Goal: Task Accomplishment & Management: Use online tool/utility

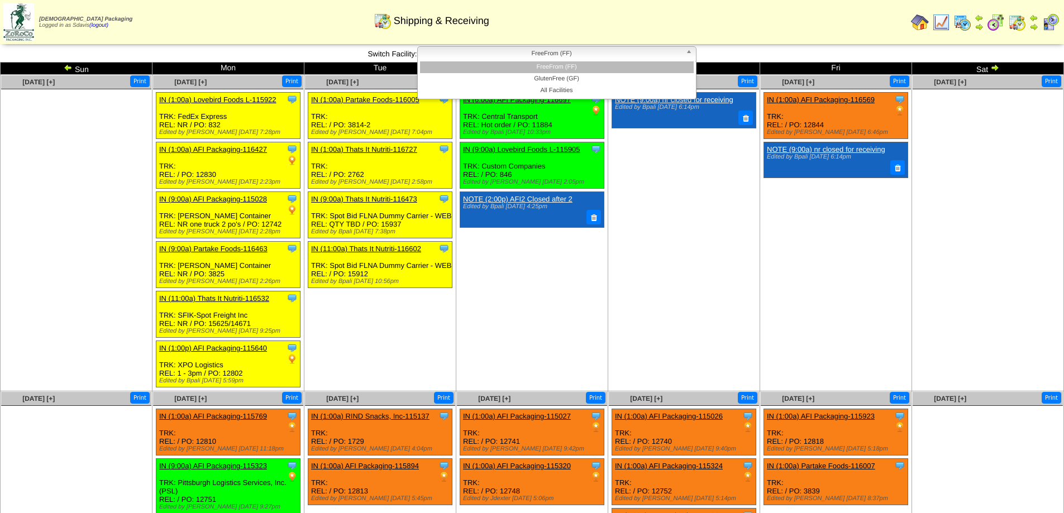
click at [611, 54] on span "FreeFrom (FF)" at bounding box center [551, 53] width 259 height 13
click at [589, 77] on li "GlutenFree (GF)" at bounding box center [557, 79] width 274 height 12
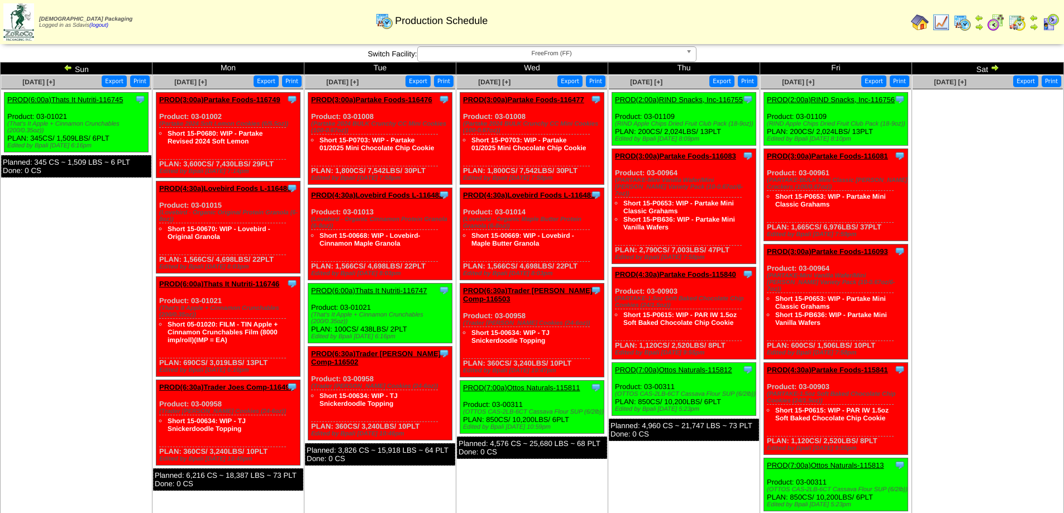
click at [488, 57] on span "FreeFrom (FF)" at bounding box center [551, 53] width 259 height 13
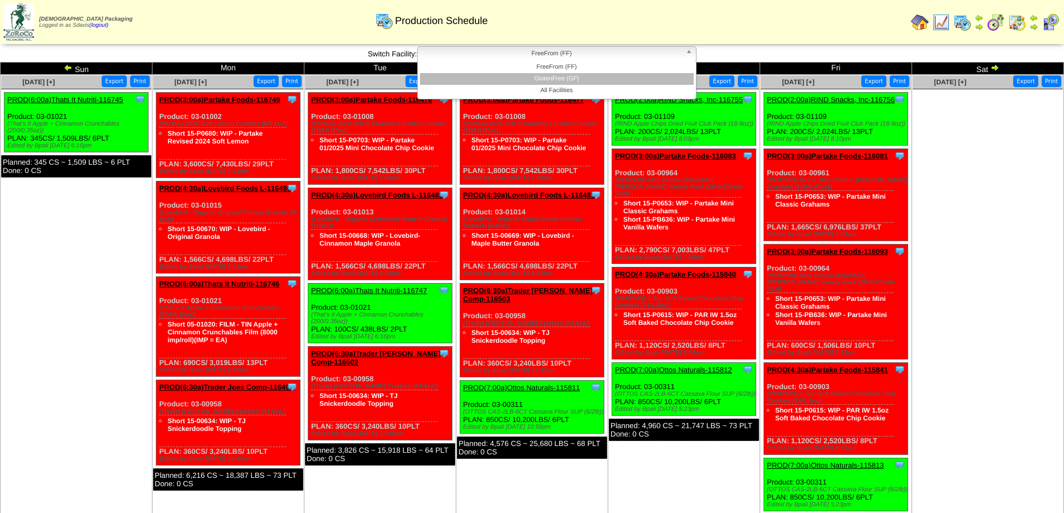
click at [488, 75] on li "GlutenFree (GF)" at bounding box center [557, 79] width 274 height 12
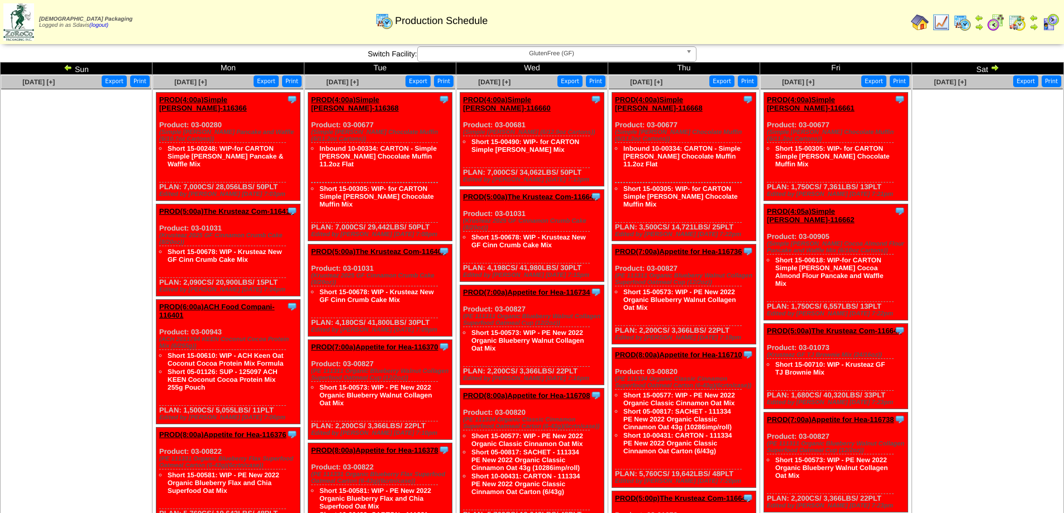
click at [68, 66] on img at bounding box center [68, 67] width 9 height 9
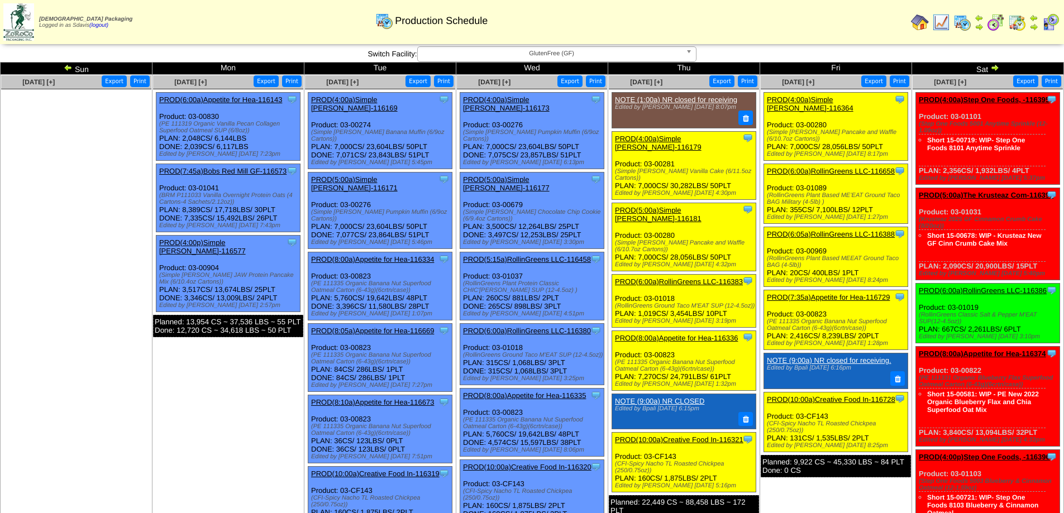
click at [991, 98] on link "PROD(4:00a)Step One Foods, -116395" at bounding box center [984, 99] width 131 height 8
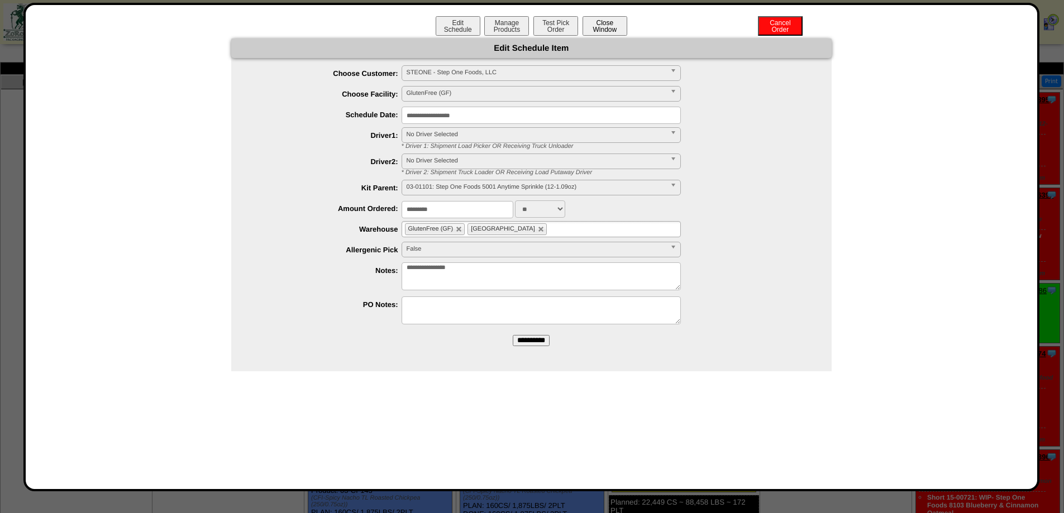
click at [619, 25] on button "Close Window" at bounding box center [604, 26] width 45 height 20
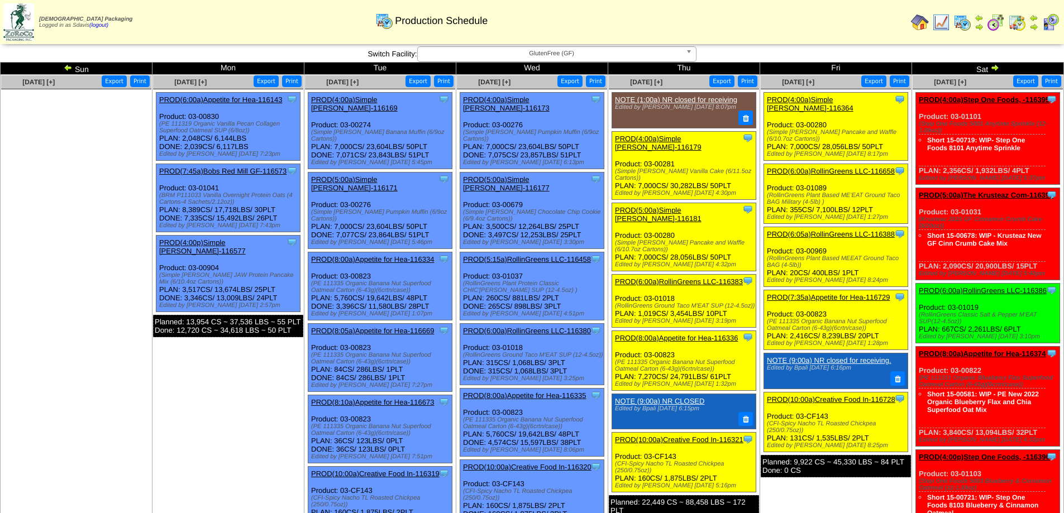
click at [985, 290] on link "PROD(6:00a)RollinGreens LLC-116386" at bounding box center [983, 290] width 128 height 8
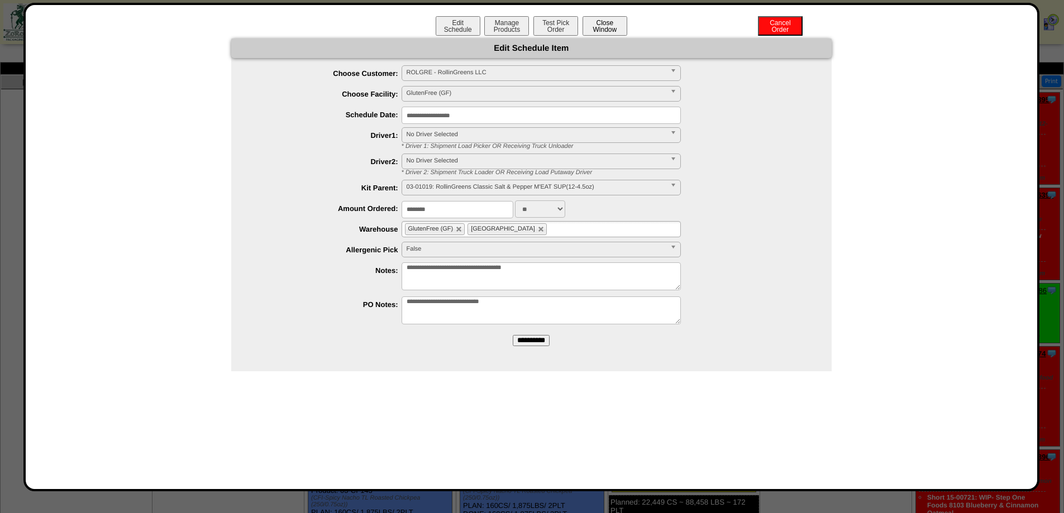
click at [605, 20] on button "Close Window" at bounding box center [604, 26] width 45 height 20
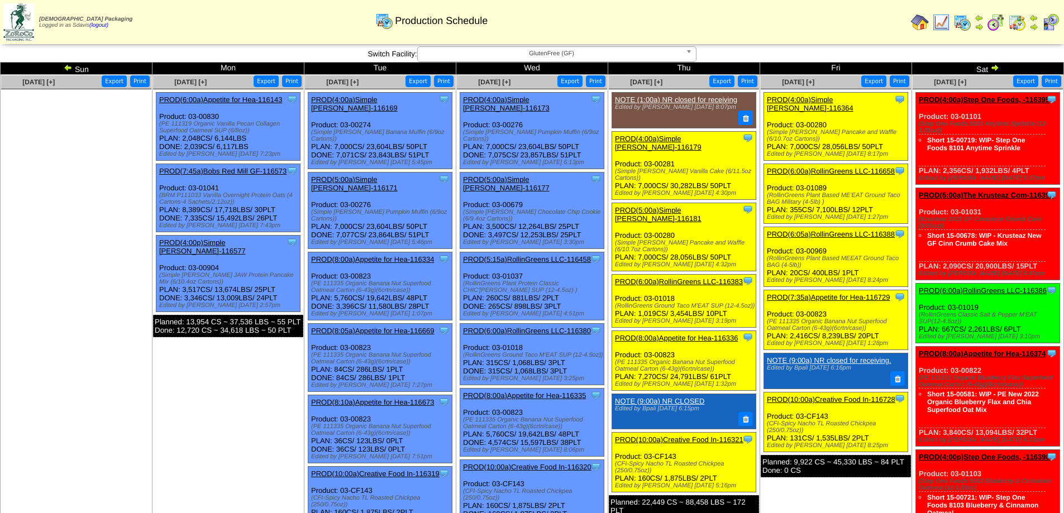
click at [832, 101] on link "PROD(4:00a)Simple [PERSON_NAME]-116364" at bounding box center [810, 103] width 87 height 17
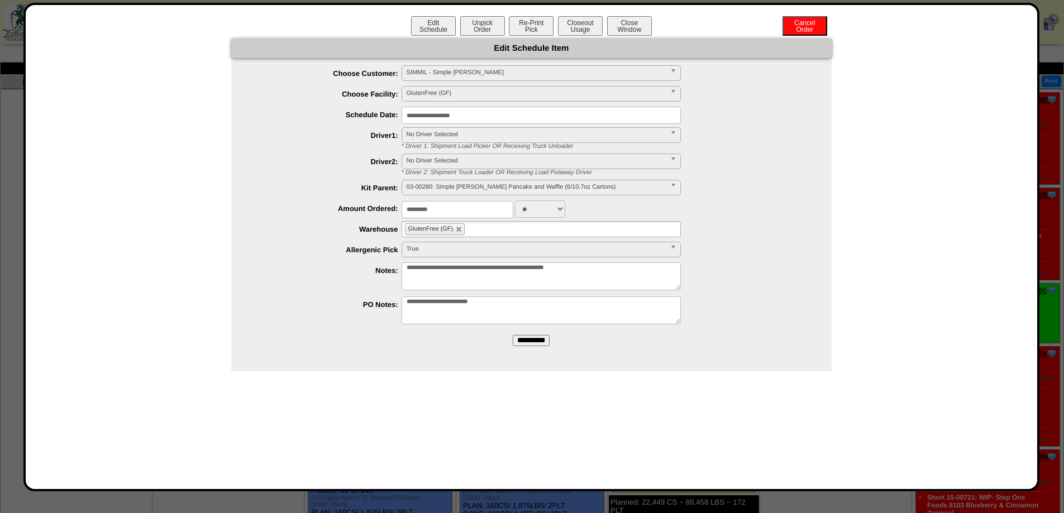
click at [624, 12] on div "**********" at bounding box center [531, 247] width 1016 height 489
click at [636, 26] on button "Close Window" at bounding box center [629, 26] width 45 height 20
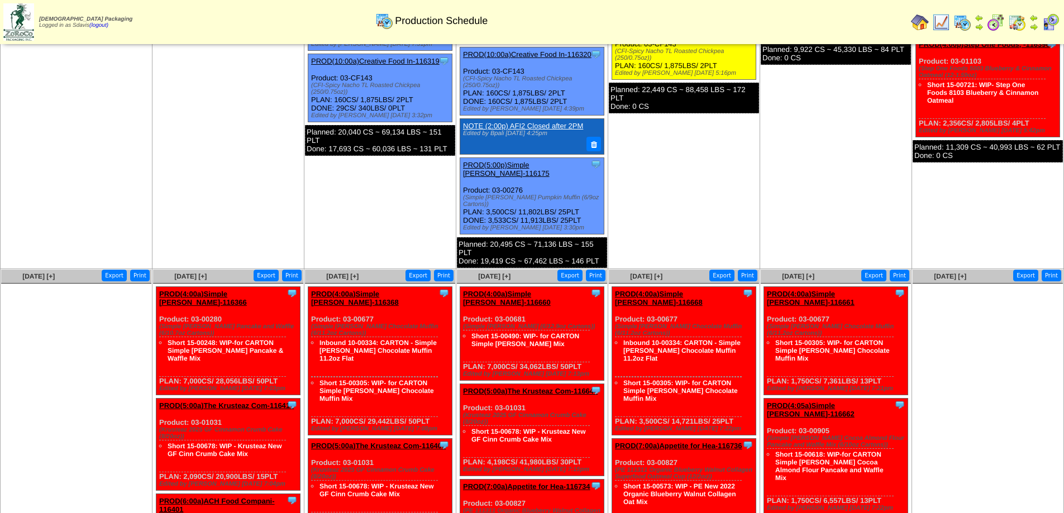
scroll to position [447, 0]
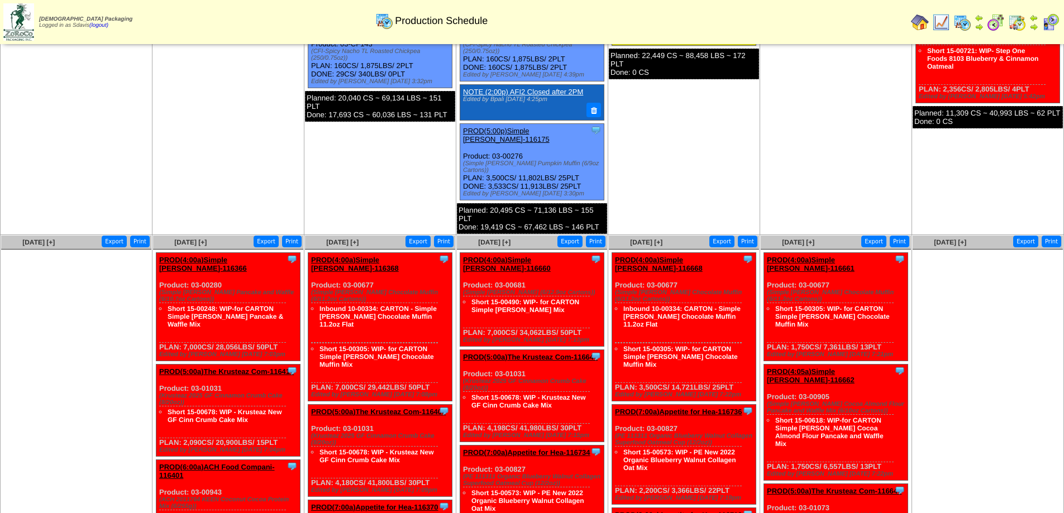
click at [245, 256] on link "PROD(4:00a)Simple [PERSON_NAME]-116366" at bounding box center [203, 264] width 88 height 17
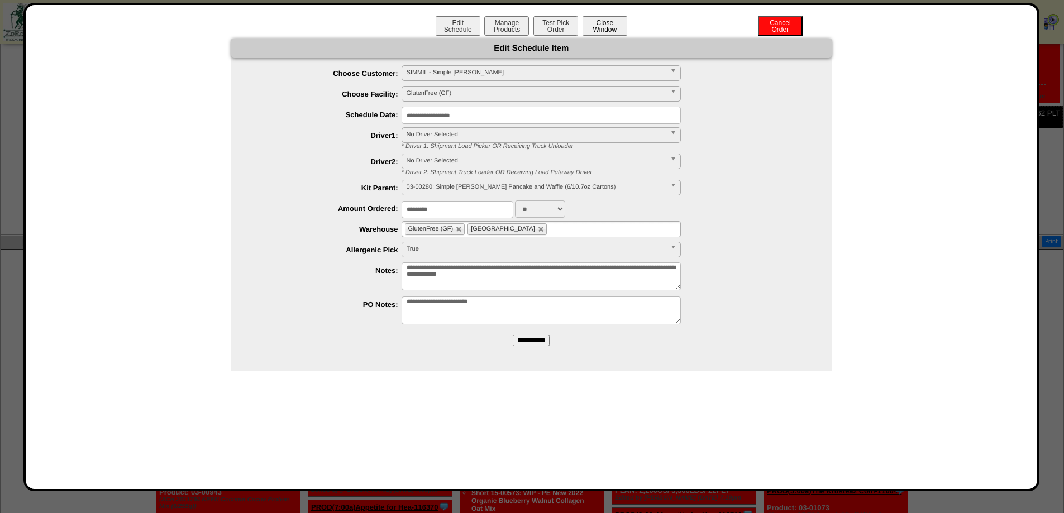
click at [609, 28] on button "Close Window" at bounding box center [604, 26] width 45 height 20
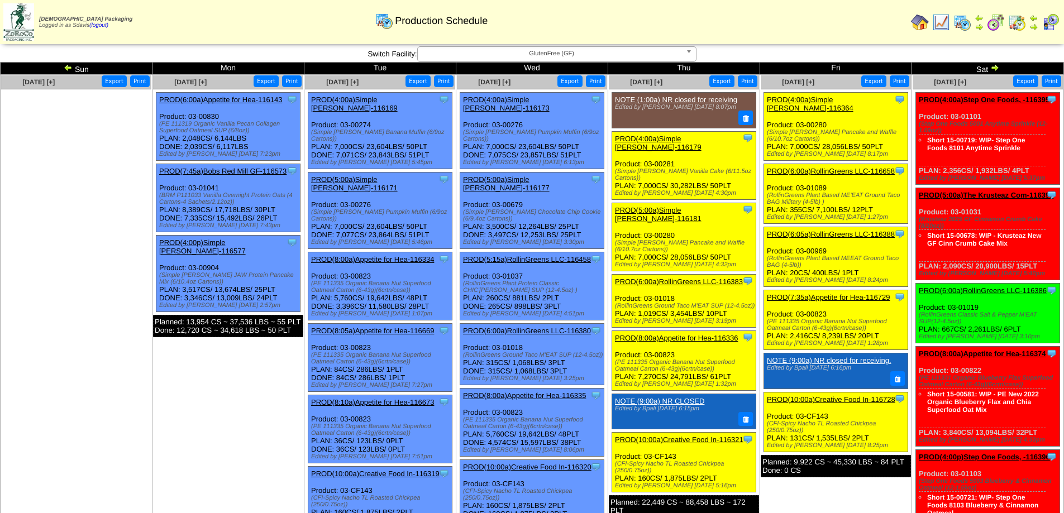
click at [977, 99] on link "PROD(4:00a)Step One Foods, -116395" at bounding box center [984, 99] width 131 height 8
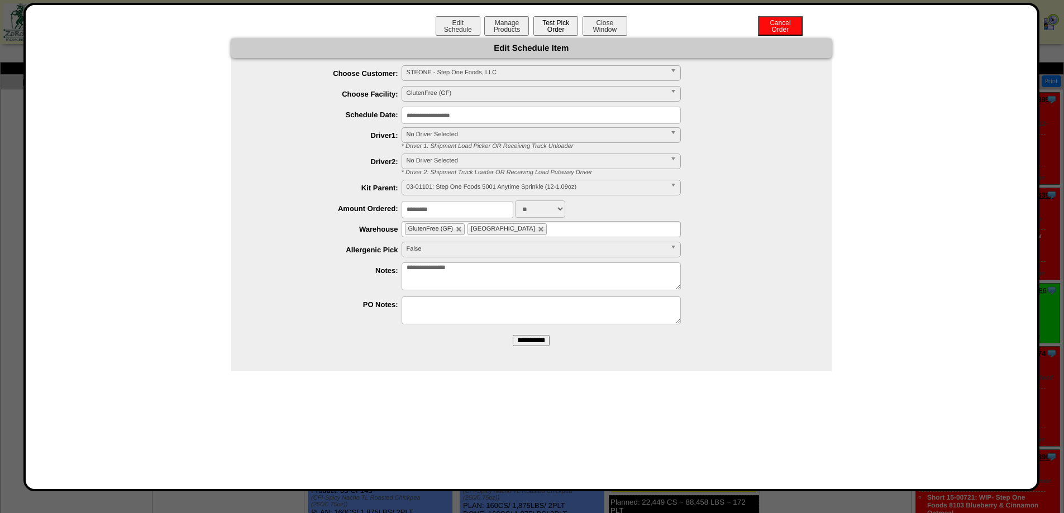
click at [547, 21] on button "Test Pick Order" at bounding box center [555, 26] width 45 height 20
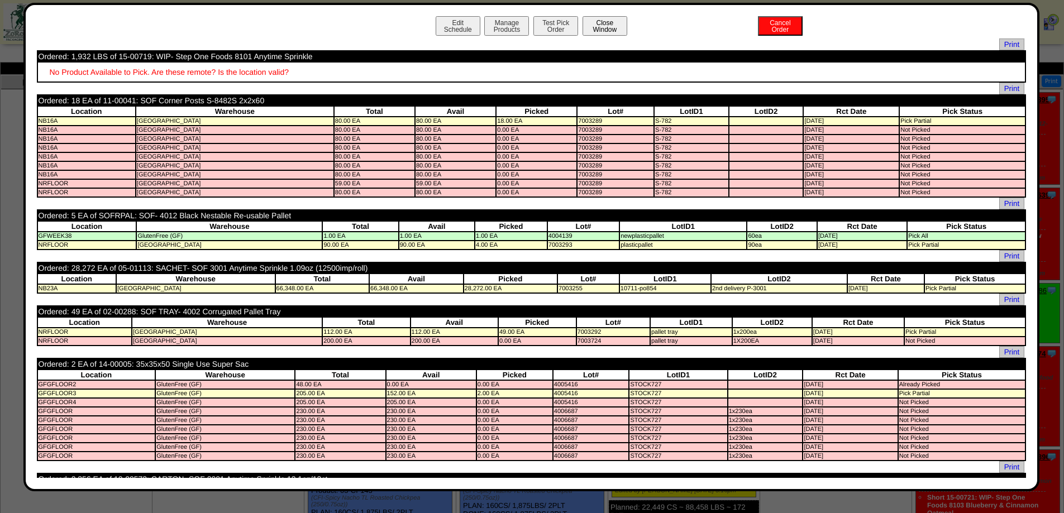
click at [617, 27] on button "Close Window" at bounding box center [604, 26] width 45 height 20
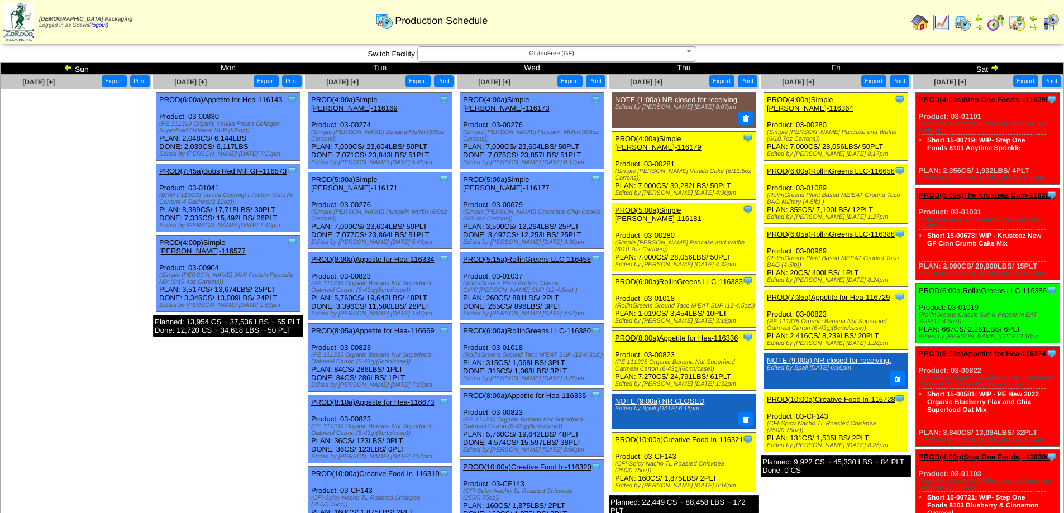
click at [1004, 102] on link "PROD(4:00a)Step One Foods, -116395" at bounding box center [984, 99] width 131 height 8
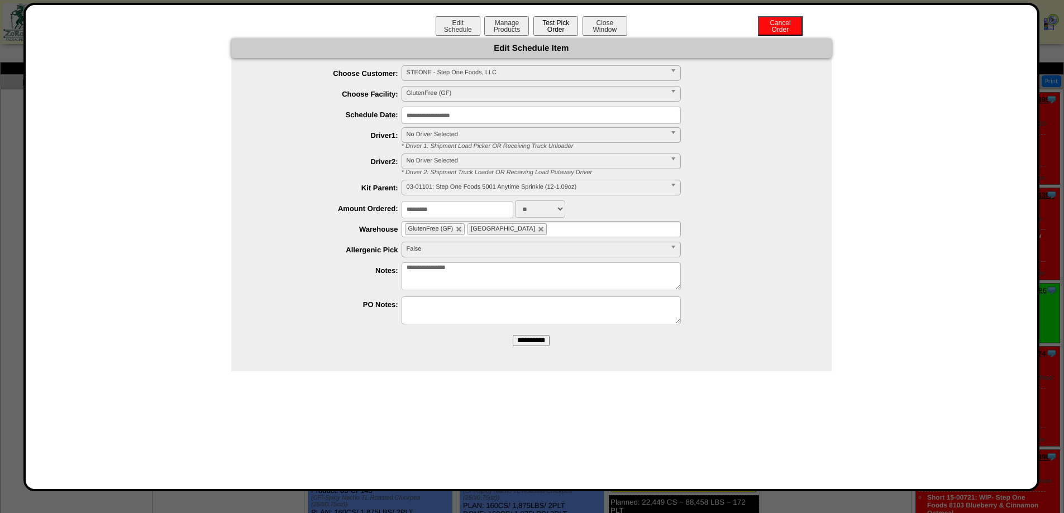
click at [558, 28] on button "Test Pick Order" at bounding box center [555, 26] width 45 height 20
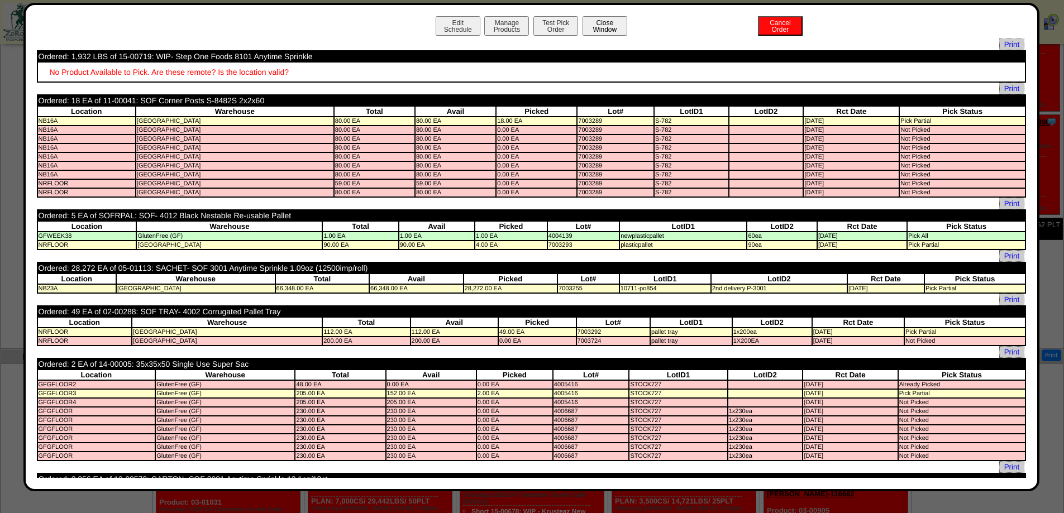
click at [604, 28] on button "Close Window" at bounding box center [604, 26] width 45 height 20
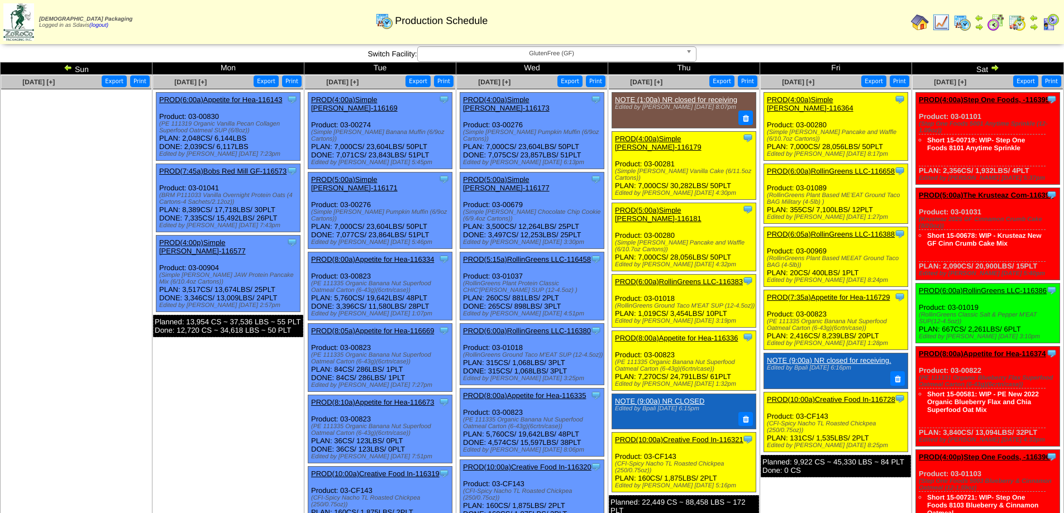
click at [994, 193] on link "PROD(5:00a)The Krusteaz Com-116399" at bounding box center [986, 195] width 135 height 8
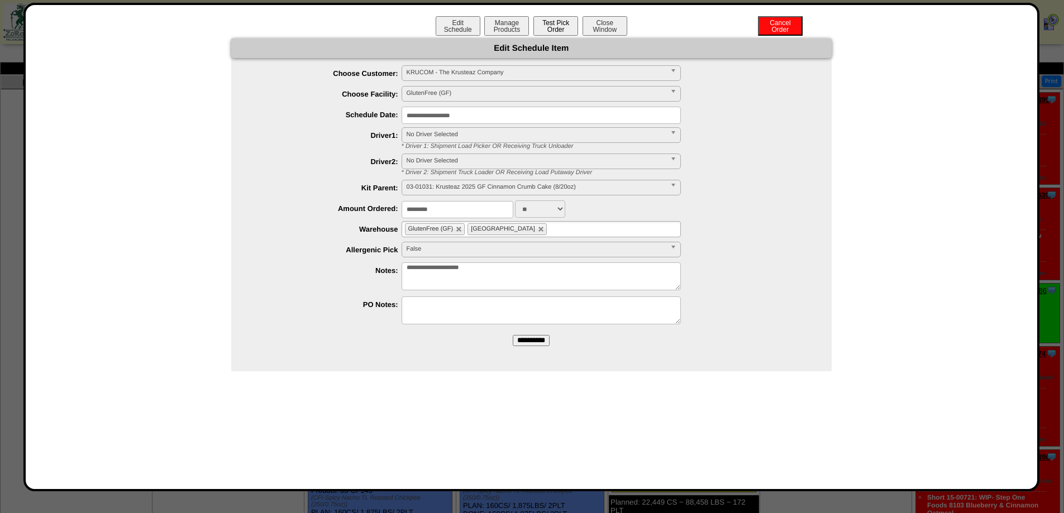
click at [543, 30] on button "Test Pick Order" at bounding box center [555, 26] width 45 height 20
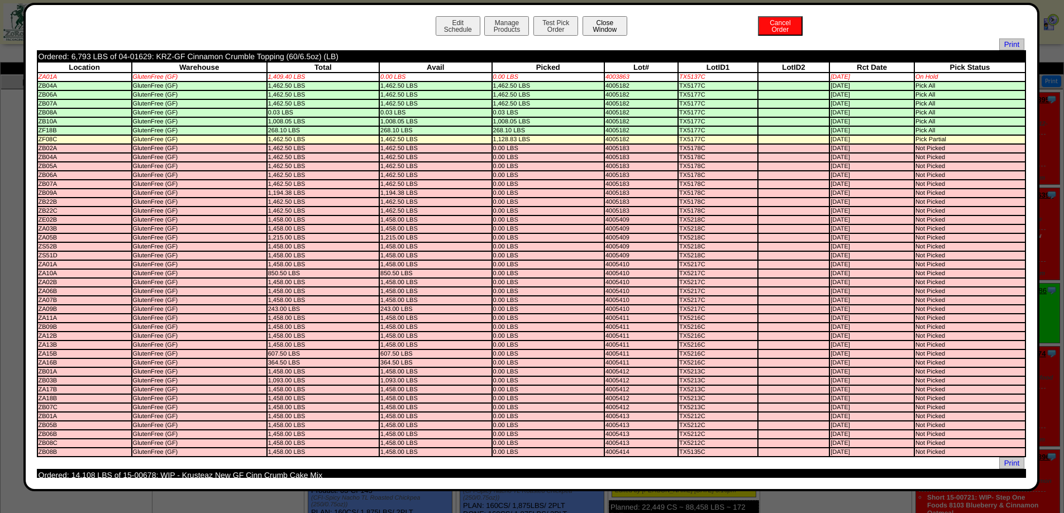
click at [595, 18] on button "Close Window" at bounding box center [604, 26] width 45 height 20
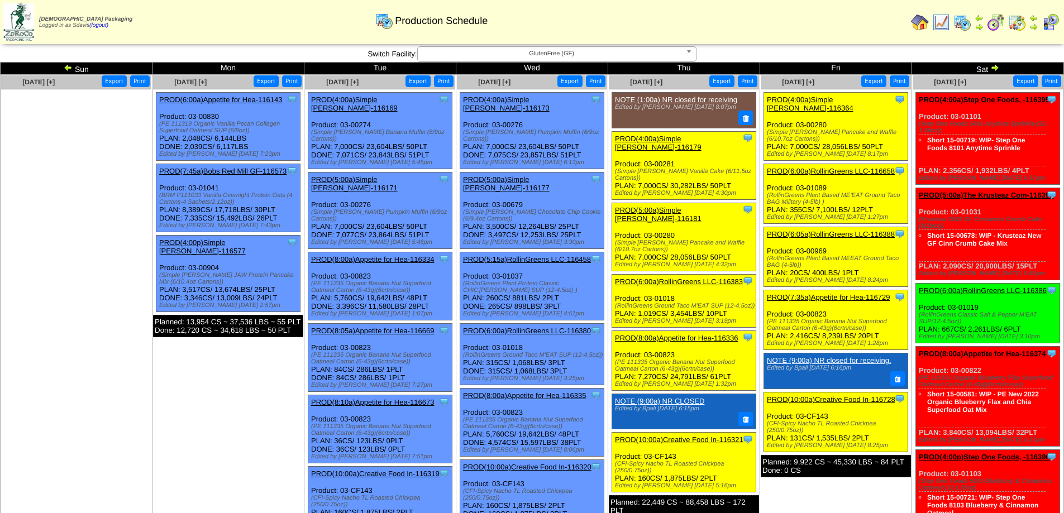
click at [996, 287] on link "PROD(6:00a)RollinGreens LLC-116386" at bounding box center [983, 290] width 128 height 8
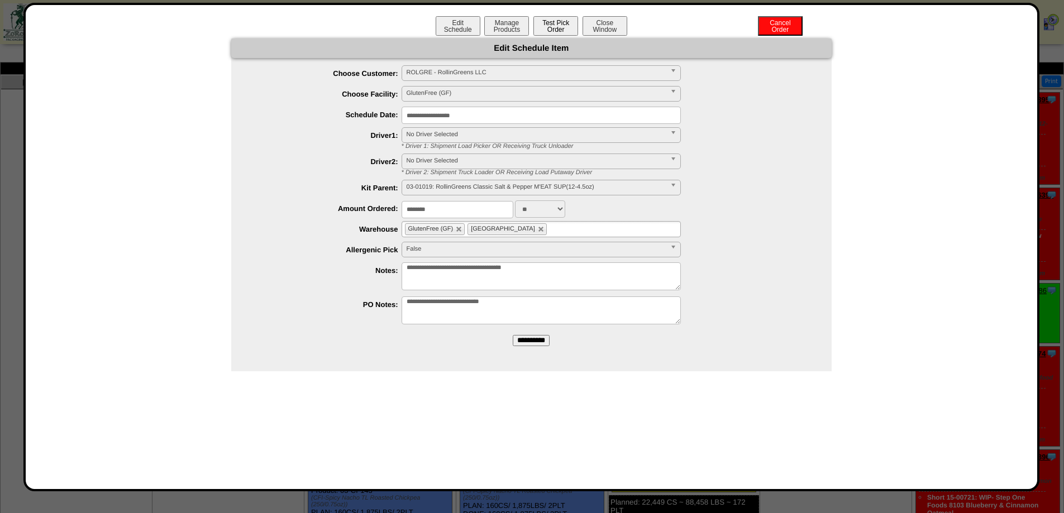
click at [563, 19] on button "Test Pick Order" at bounding box center [555, 26] width 45 height 20
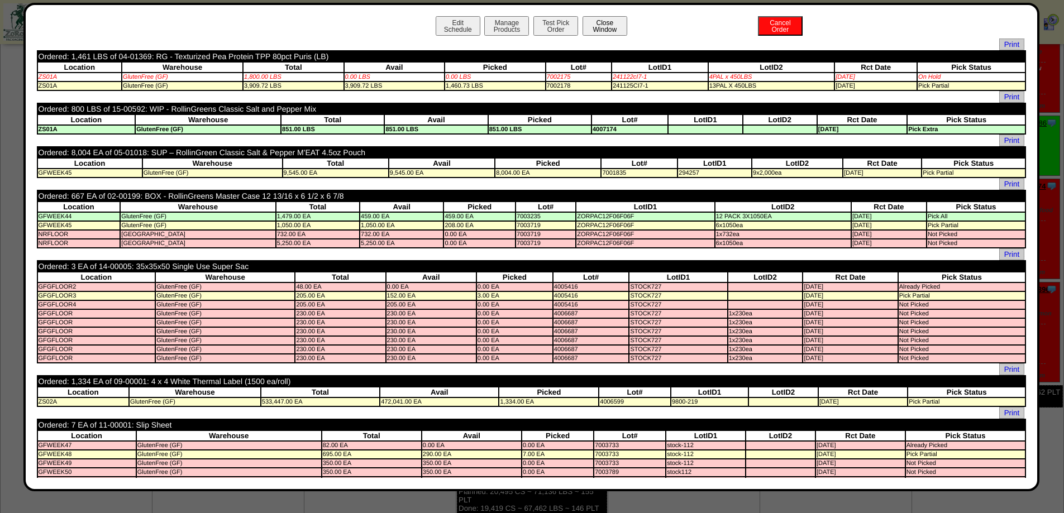
click at [601, 31] on button "Close Window" at bounding box center [604, 26] width 45 height 20
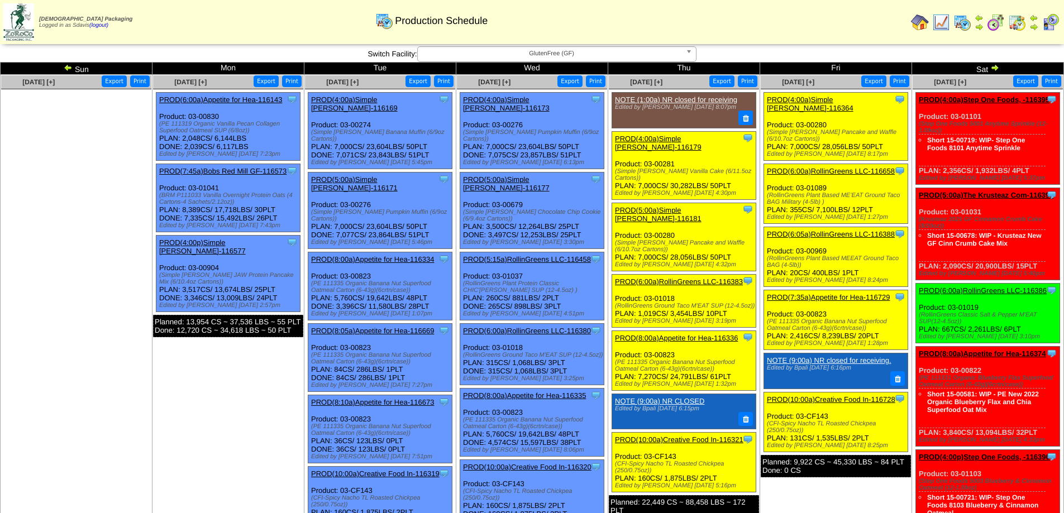
click at [984, 352] on link "PROD(8:00a)Appetite for Hea-116374" at bounding box center [982, 354] width 127 height 8
click at [1004, 454] on link "PROD(4:00p)Step One Foods, -116396" at bounding box center [984, 457] width 131 height 8
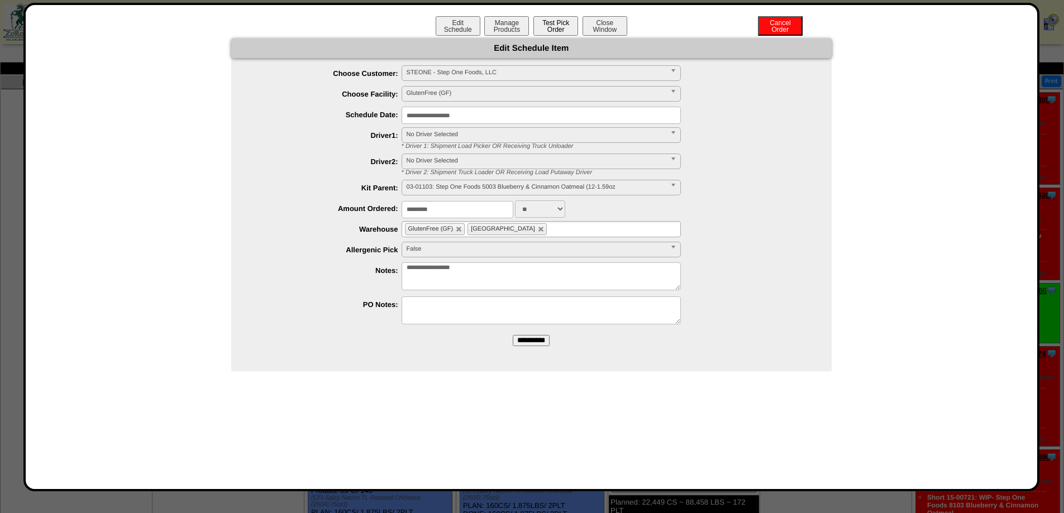
click at [561, 23] on button "Test Pick Order" at bounding box center [555, 26] width 45 height 20
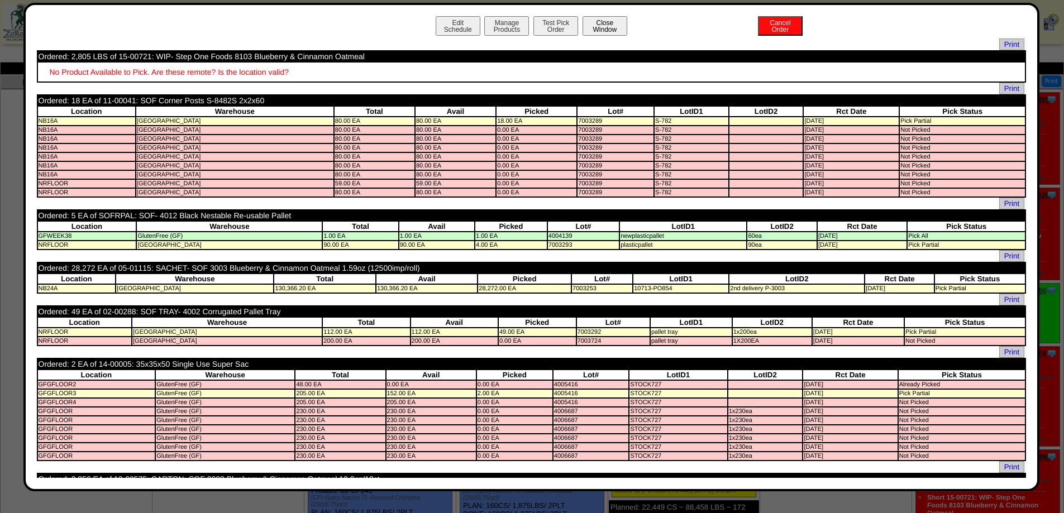
click at [590, 25] on button "Close Window" at bounding box center [604, 26] width 45 height 20
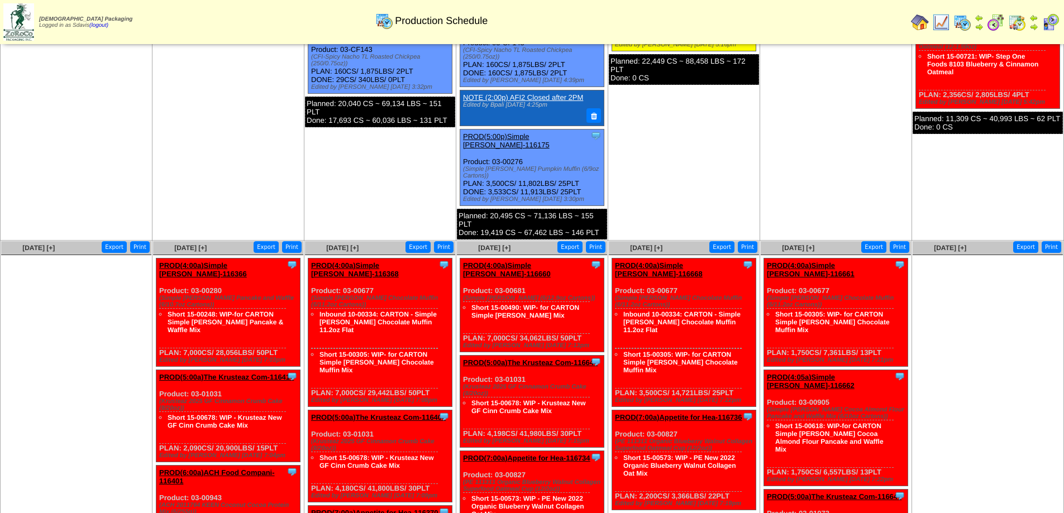
scroll to position [447, 0]
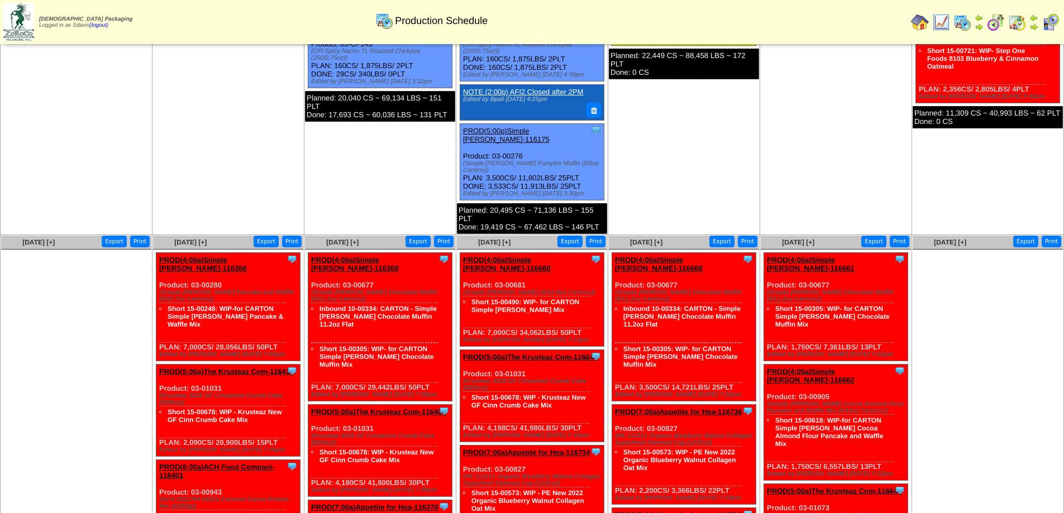
click at [224, 252] on div "Clone Item PROD(4:00a)Simple Mills-116366 Simple Mills ScheduleID: 116366 28056…" at bounding box center [228, 306] width 144 height 108
click at [225, 256] on link "PROD(4:00a)Simple [PERSON_NAME]-116366" at bounding box center [203, 264] width 88 height 17
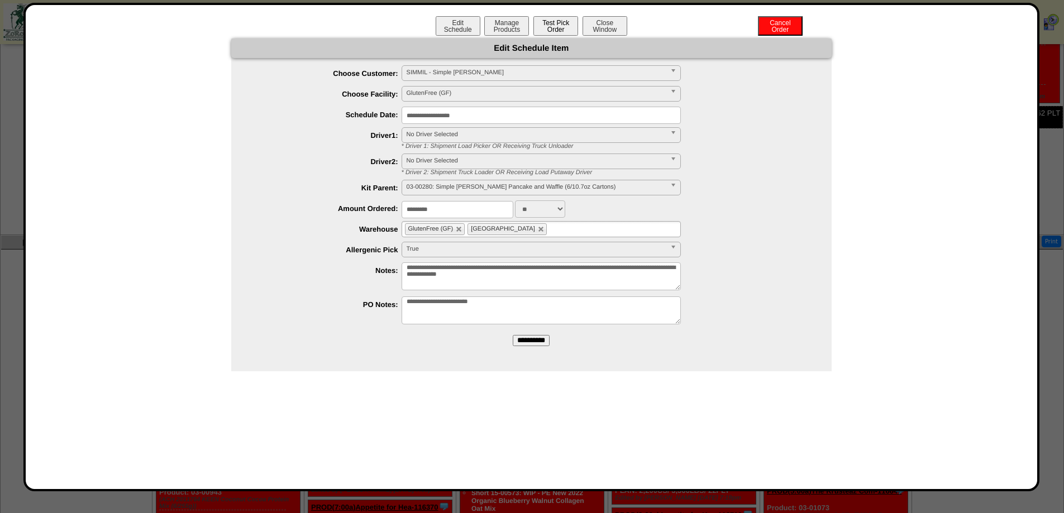
click at [548, 28] on button "Test Pick Order" at bounding box center [555, 26] width 45 height 20
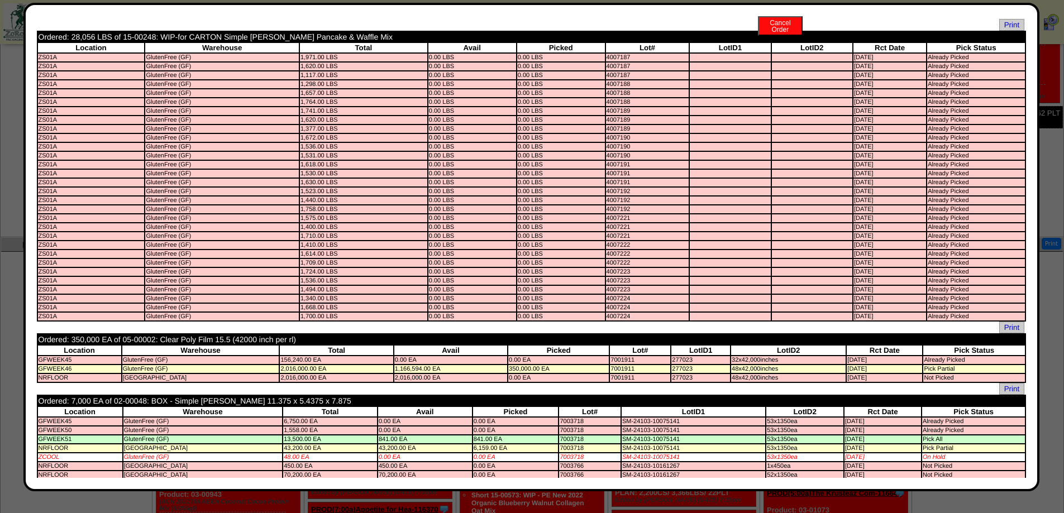
scroll to position [0, 0]
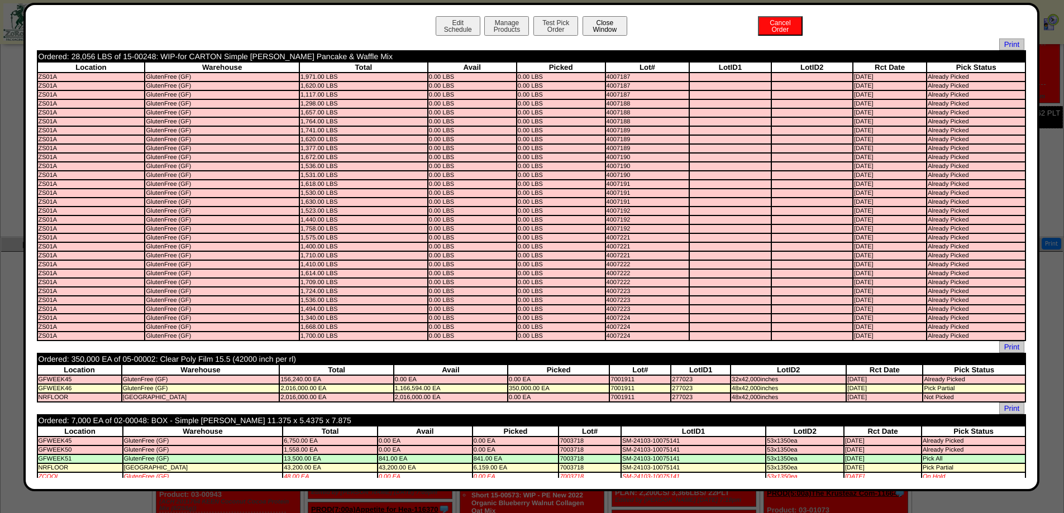
click at [600, 25] on button "Close Window" at bounding box center [604, 26] width 45 height 20
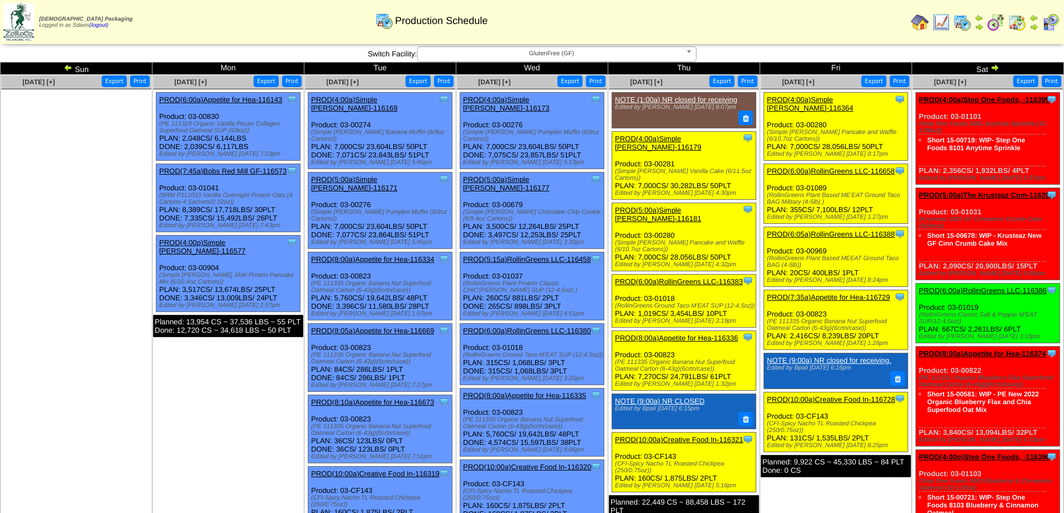
click at [592, 55] on span "GlutenFree (GF)" at bounding box center [551, 53] width 259 height 13
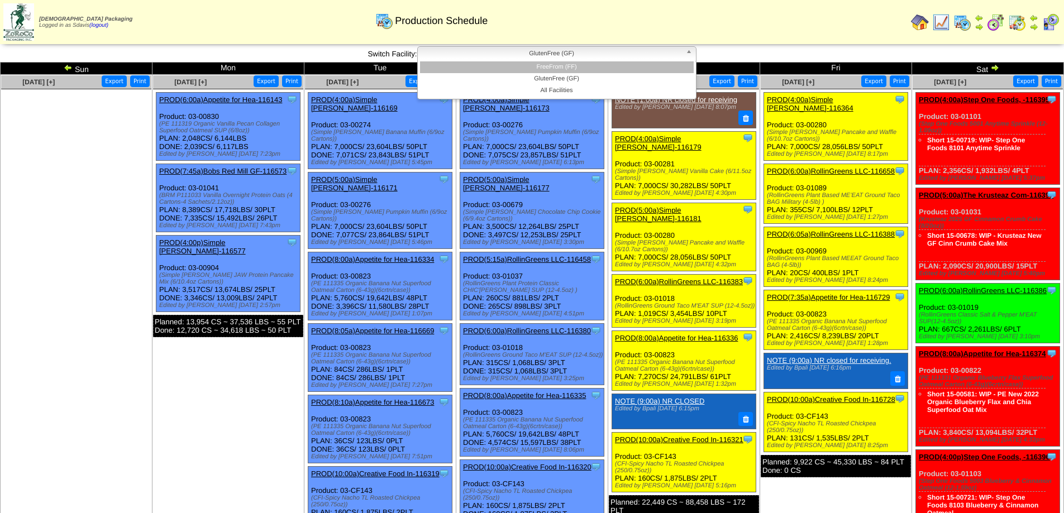
click at [574, 64] on li "FreeFrom (FF)" at bounding box center [557, 67] width 274 height 12
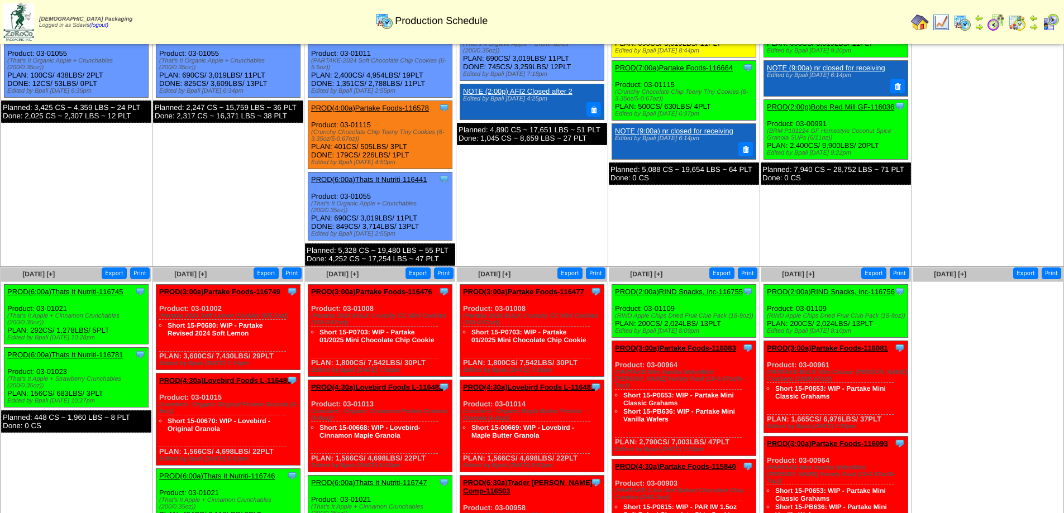
scroll to position [279, 0]
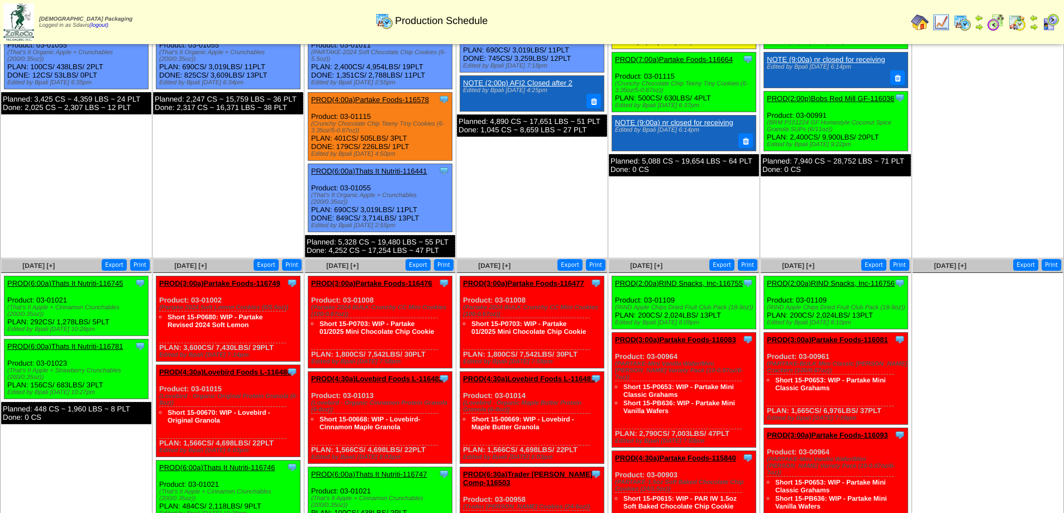
click at [82, 280] on link "PROD(6:00a)Thats It Nutriti-116745" at bounding box center [65, 283] width 116 height 8
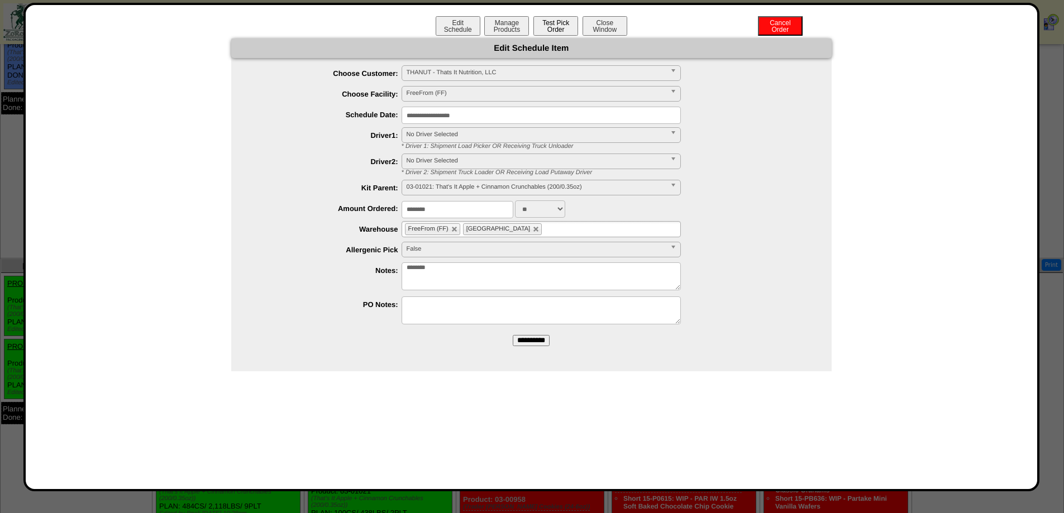
click at [556, 28] on button "Test Pick Order" at bounding box center [555, 26] width 45 height 20
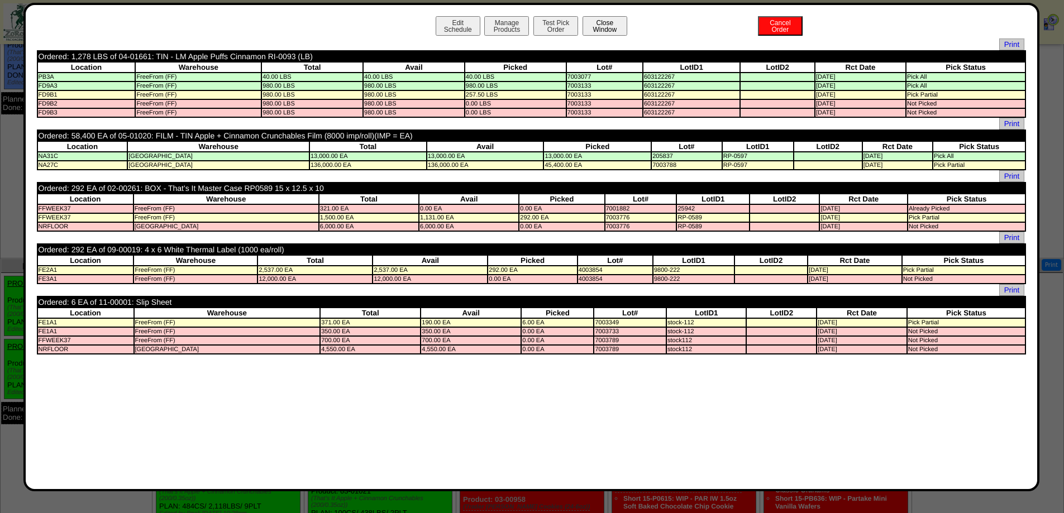
click at [599, 22] on button "Close Window" at bounding box center [604, 26] width 45 height 20
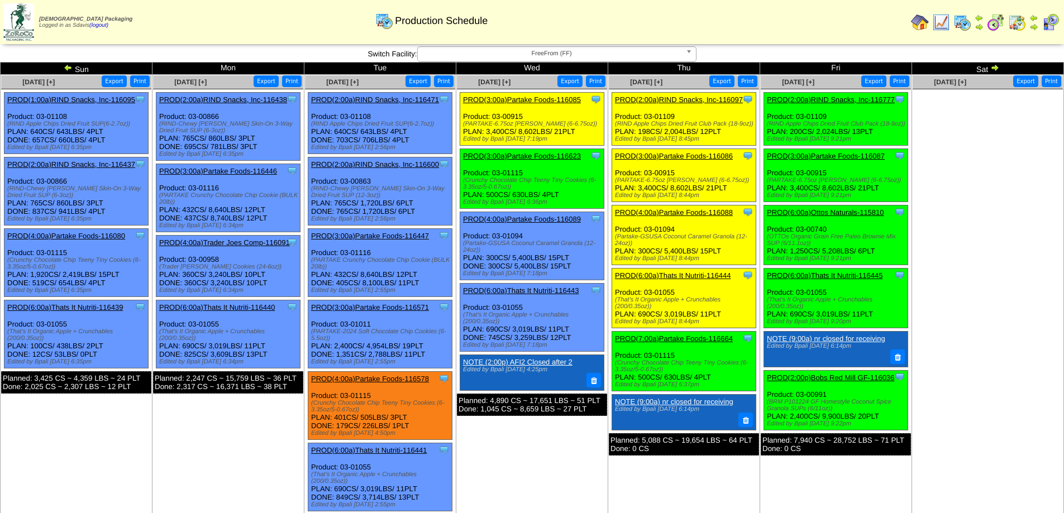
click at [525, 54] on span "FreeFrom (FF)" at bounding box center [551, 53] width 259 height 13
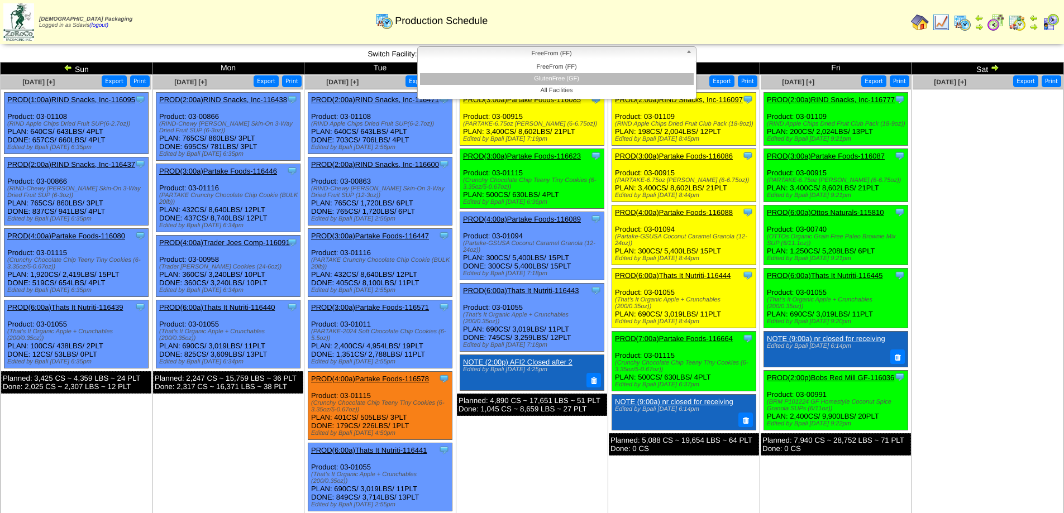
click at [540, 82] on li "GlutenFree (GF)" at bounding box center [557, 79] width 274 height 12
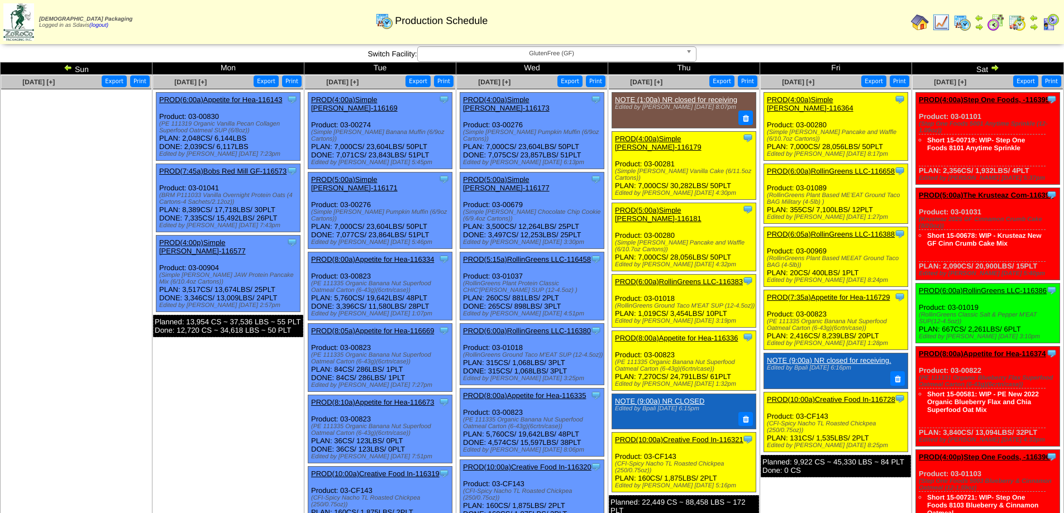
click at [829, 395] on link "PROD(10:00a)Creative Food In-116728" at bounding box center [831, 399] width 128 height 8
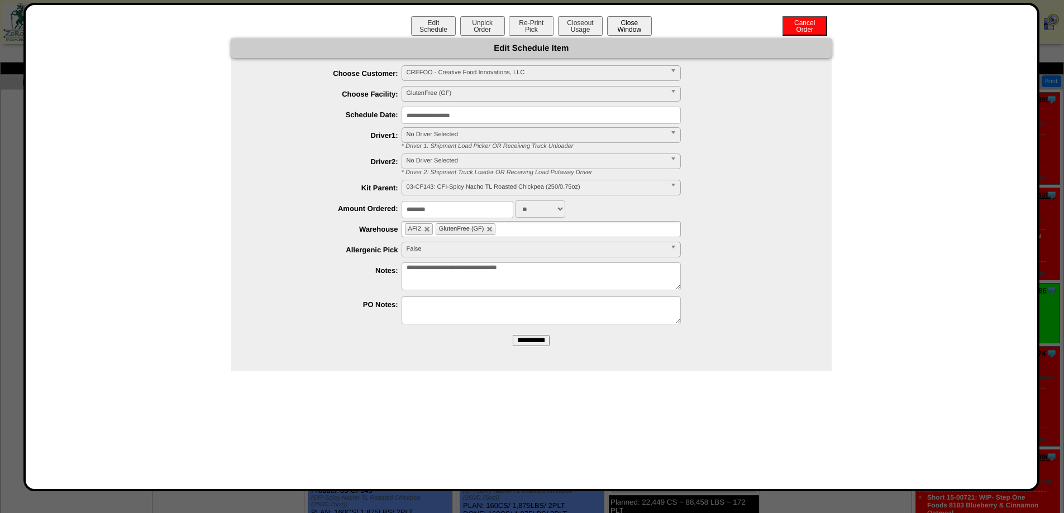
click at [625, 17] on button "Close Window" at bounding box center [629, 26] width 45 height 20
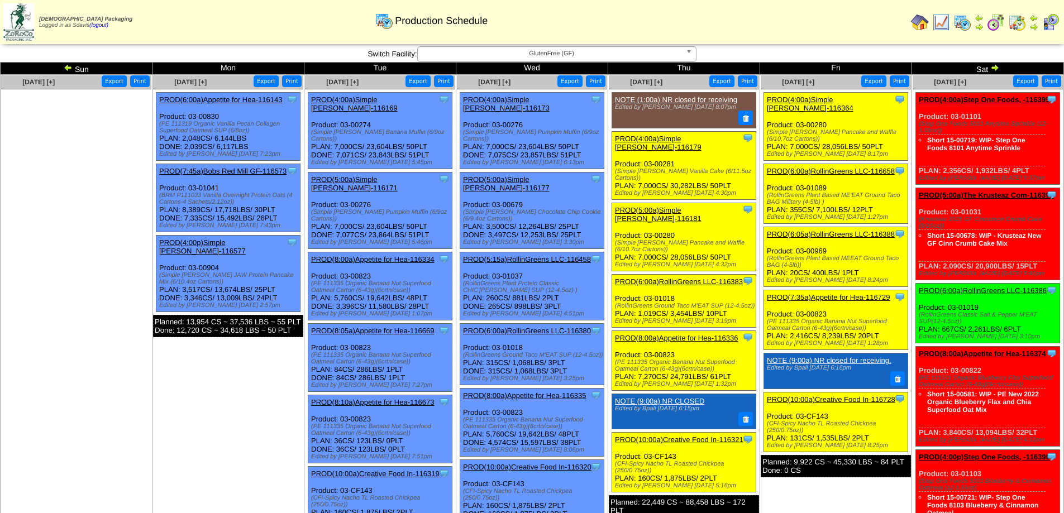
click at [958, 192] on link "PROD(5:00a)The Krusteaz Com-116399" at bounding box center [986, 195] width 135 height 8
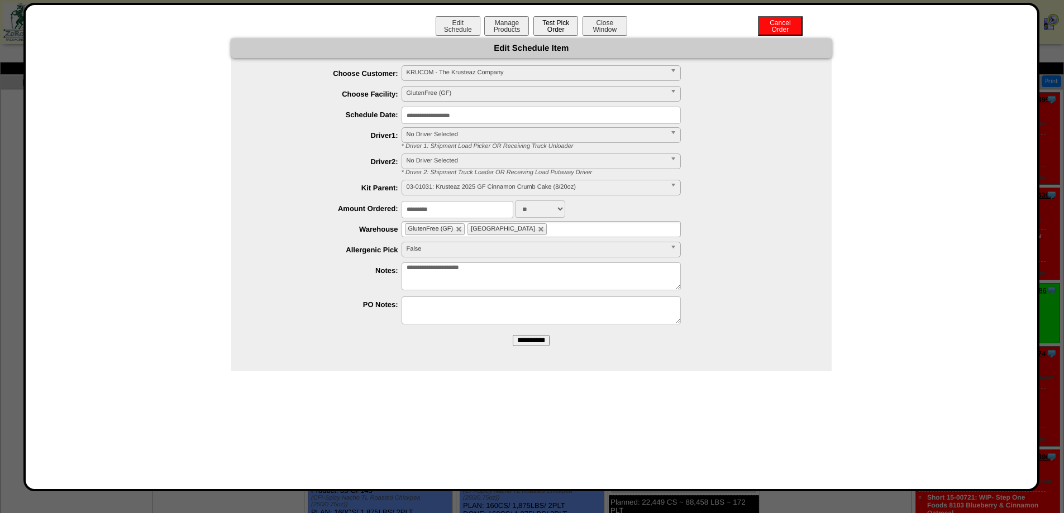
click at [547, 25] on button "Test Pick Order" at bounding box center [555, 26] width 45 height 20
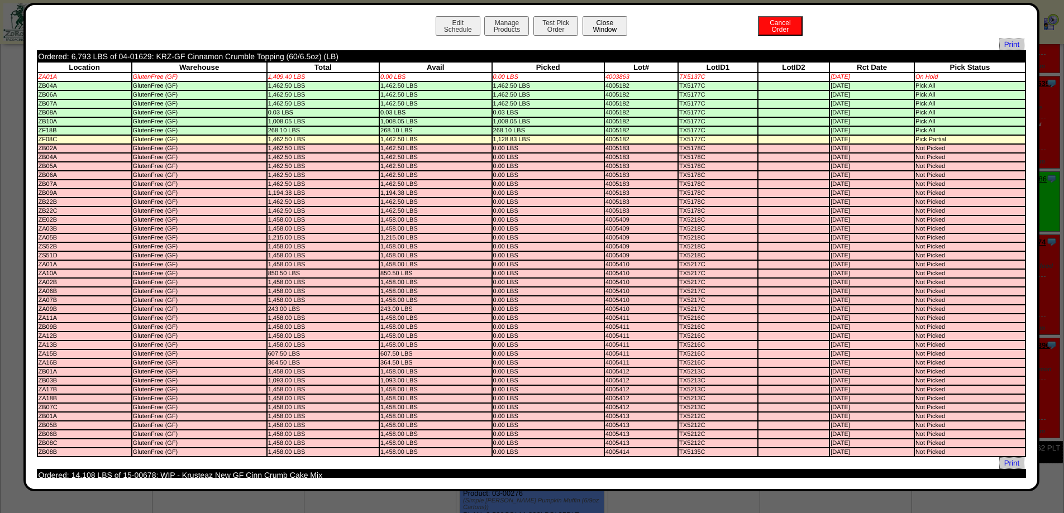
click at [591, 33] on button "Close Window" at bounding box center [604, 26] width 45 height 20
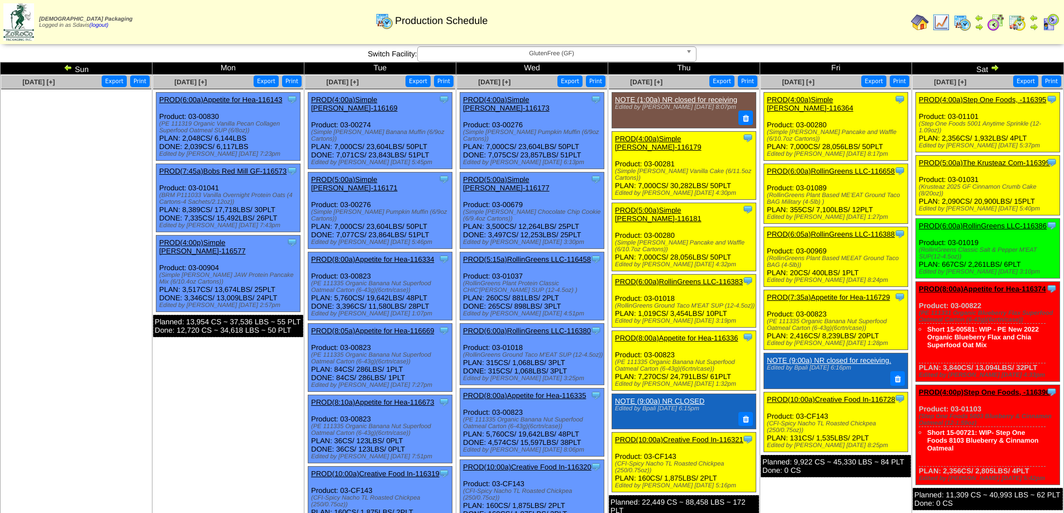
click at [954, 100] on link "PROD(4:00a)Step One Foods, -116395" at bounding box center [982, 99] width 127 height 8
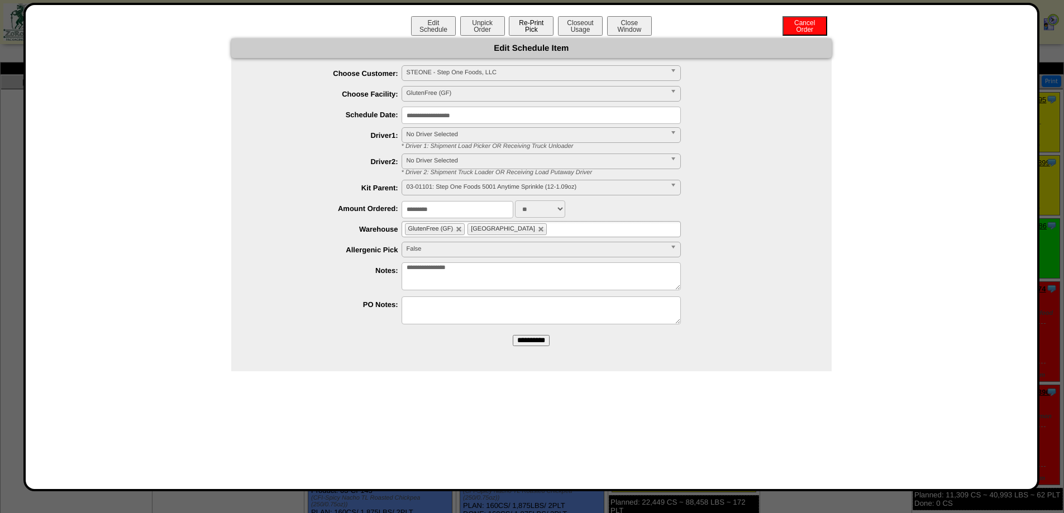
click at [541, 32] on button "Re-Print Pick" at bounding box center [531, 26] width 45 height 20
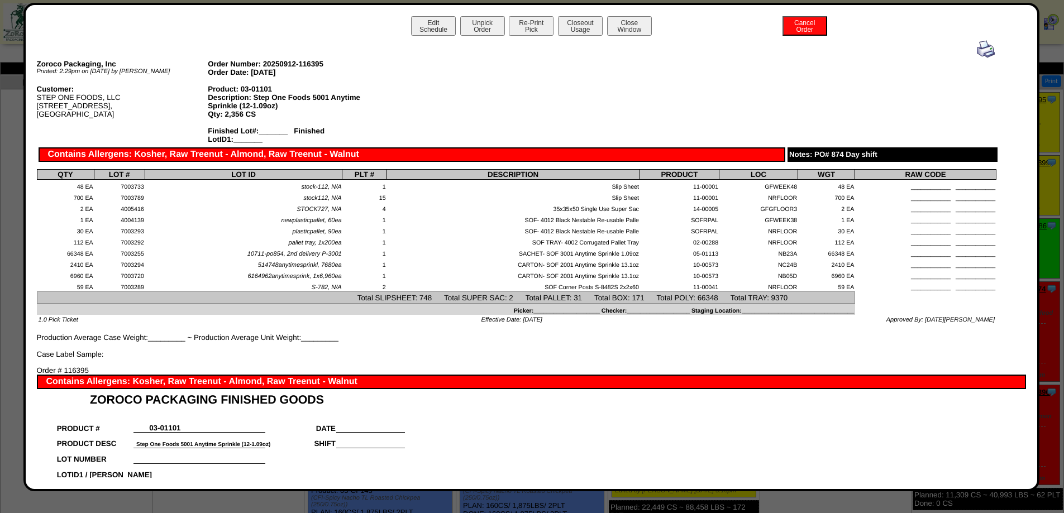
click at [977, 54] on img at bounding box center [986, 49] width 18 height 18
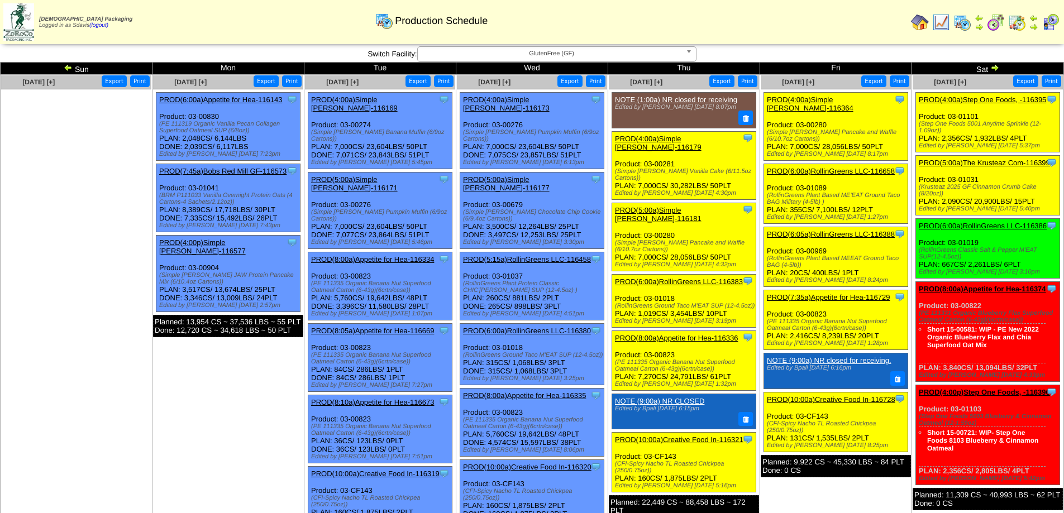
click at [981, 163] on link "PROD(5:00a)The Krusteaz Com-116399" at bounding box center [984, 163] width 131 height 8
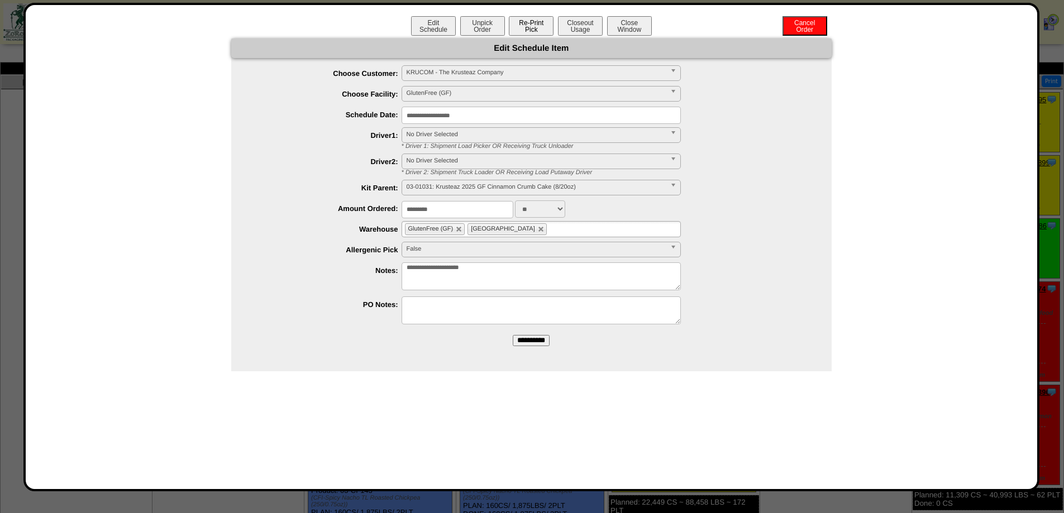
click at [540, 24] on button "Re-Print Pick" at bounding box center [531, 26] width 45 height 20
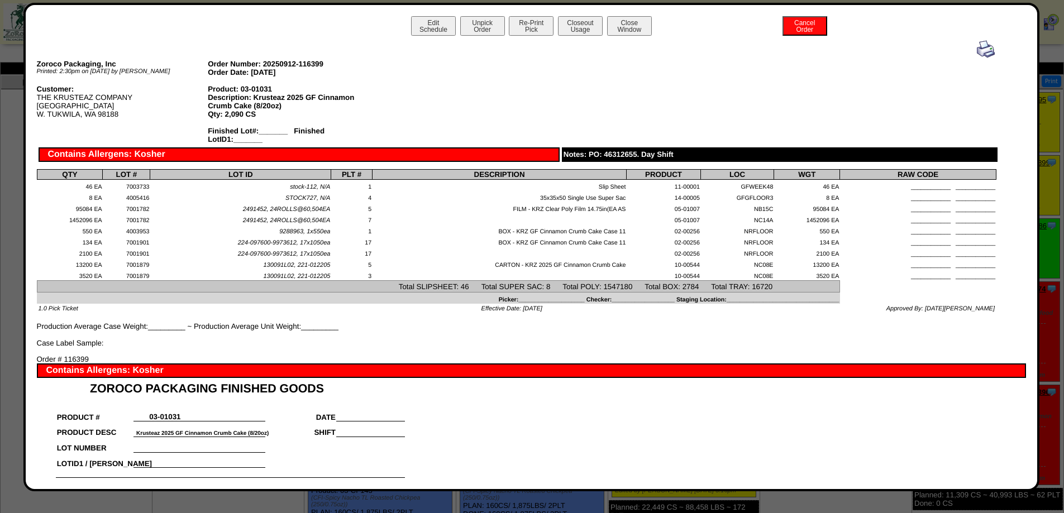
click at [977, 47] on img at bounding box center [986, 49] width 18 height 18
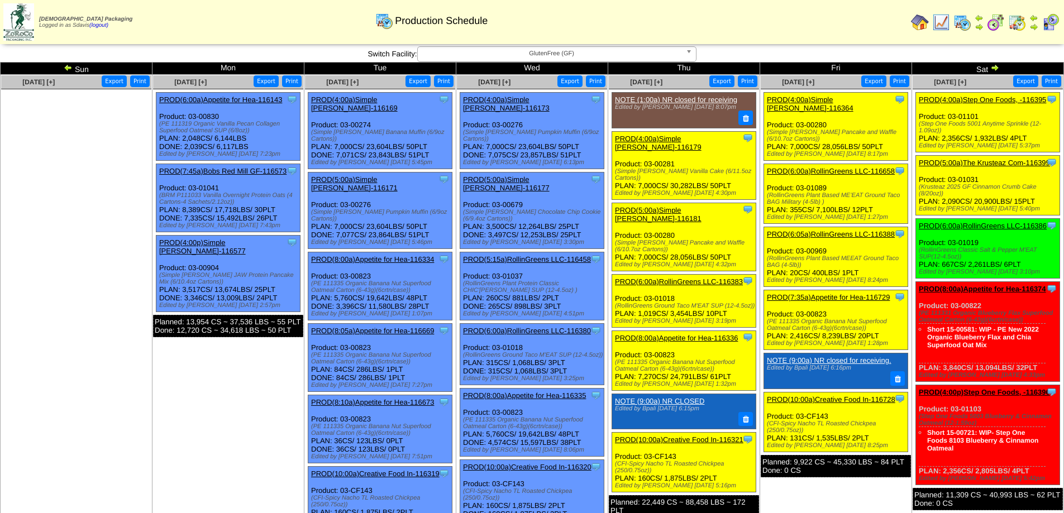
click at [973, 224] on link "PROD(6:00a)RollinGreens LLC-116386" at bounding box center [983, 226] width 128 height 8
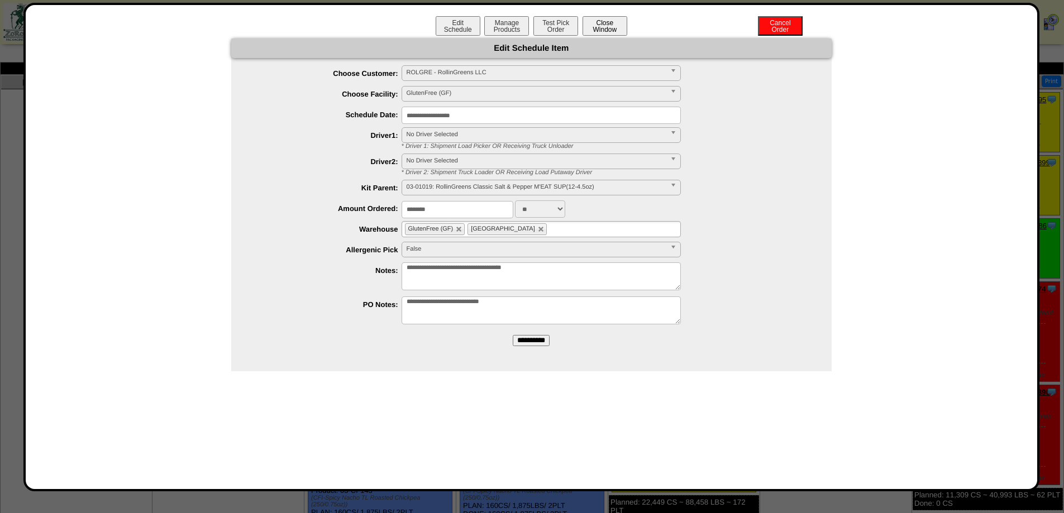
click at [610, 22] on button "Close Window" at bounding box center [604, 26] width 45 height 20
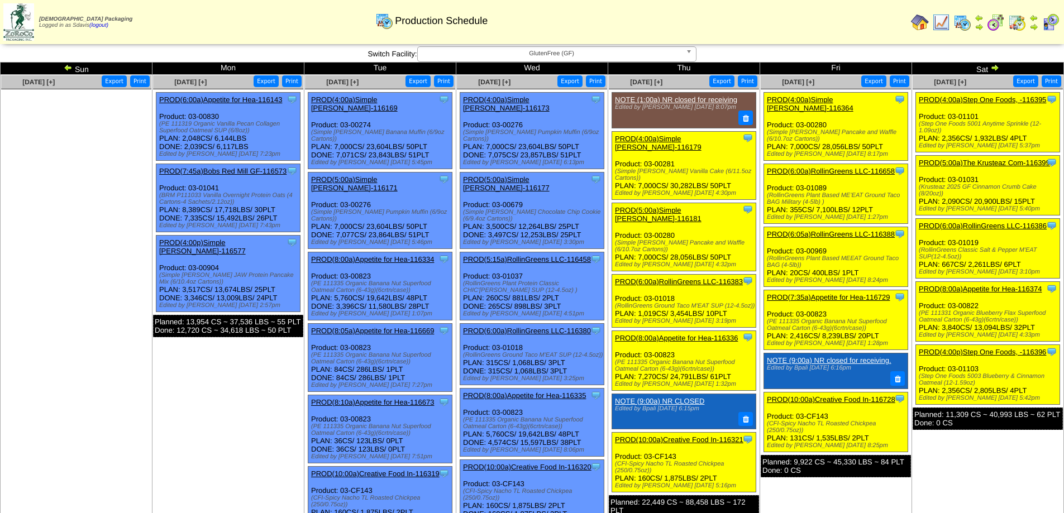
click at [987, 222] on link "PROD(6:00a)RollinGreens LLC-116386" at bounding box center [983, 226] width 128 height 8
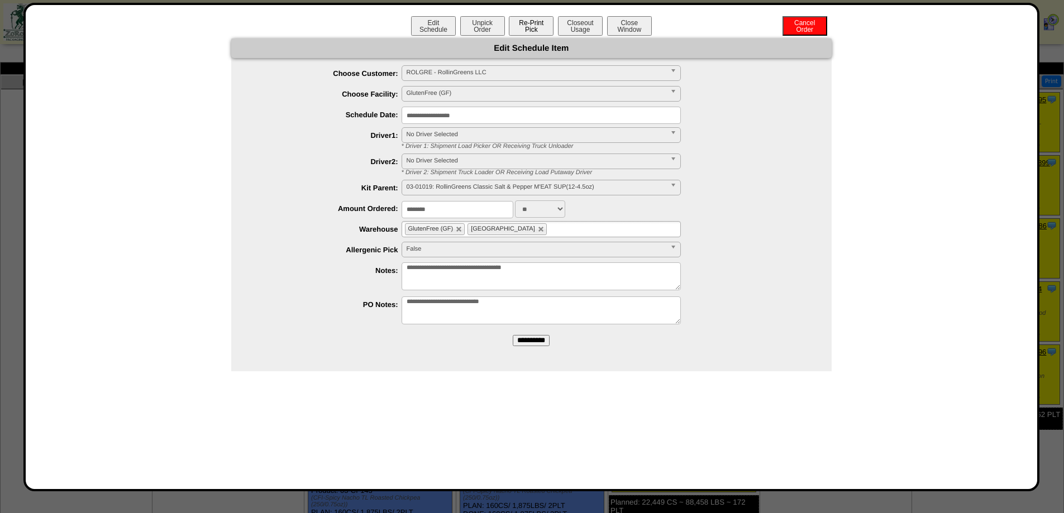
click at [539, 26] on button "Re-Print Pick" at bounding box center [531, 26] width 45 height 20
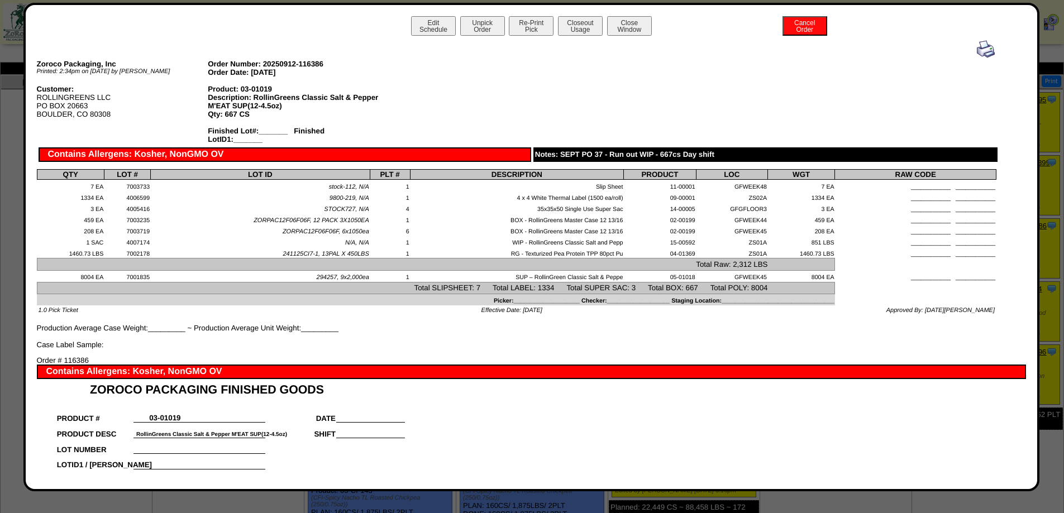
click at [980, 53] on img at bounding box center [986, 49] width 18 height 18
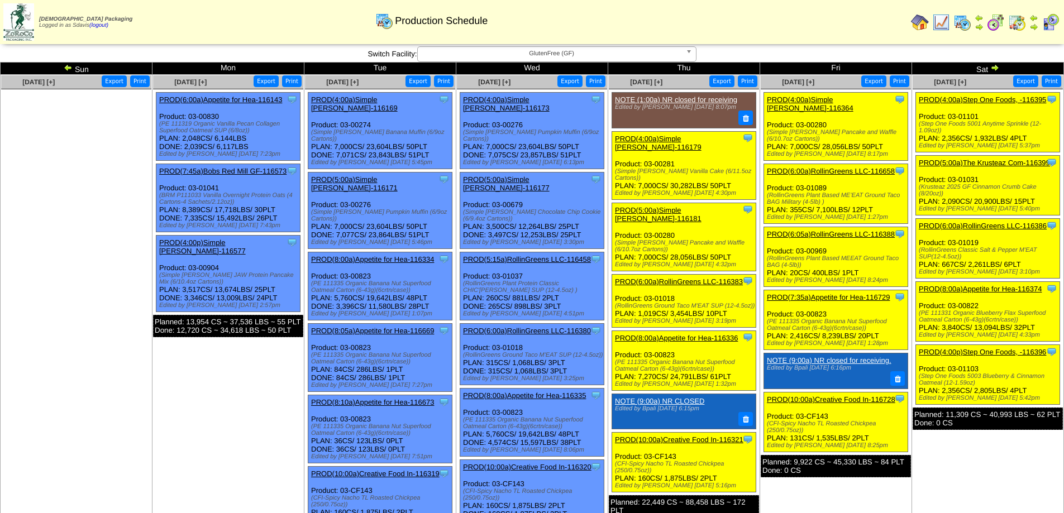
click at [969, 290] on link "PROD(8:00a)Appetite for Hea-116374" at bounding box center [980, 289] width 123 height 8
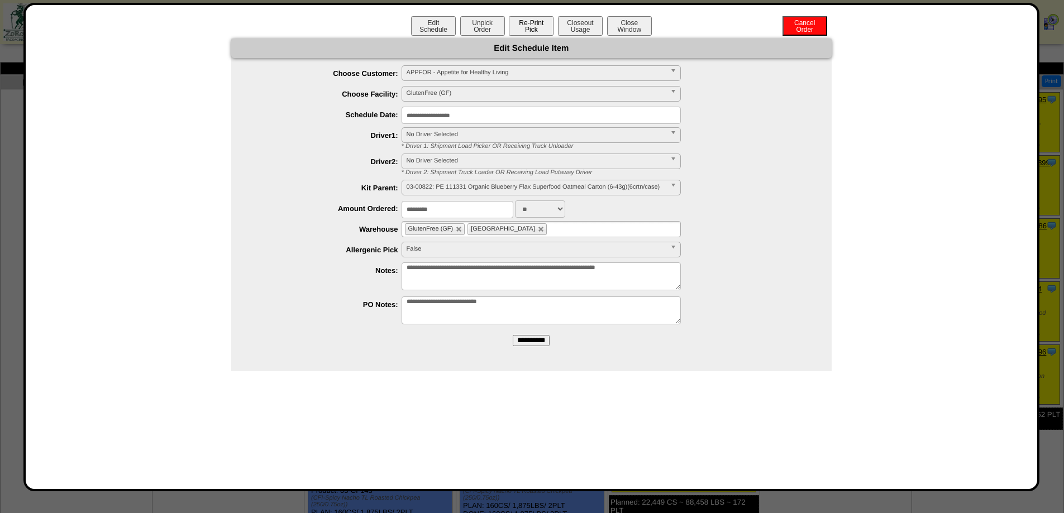
click at [533, 28] on button "Re-Print Pick" at bounding box center [531, 26] width 45 height 20
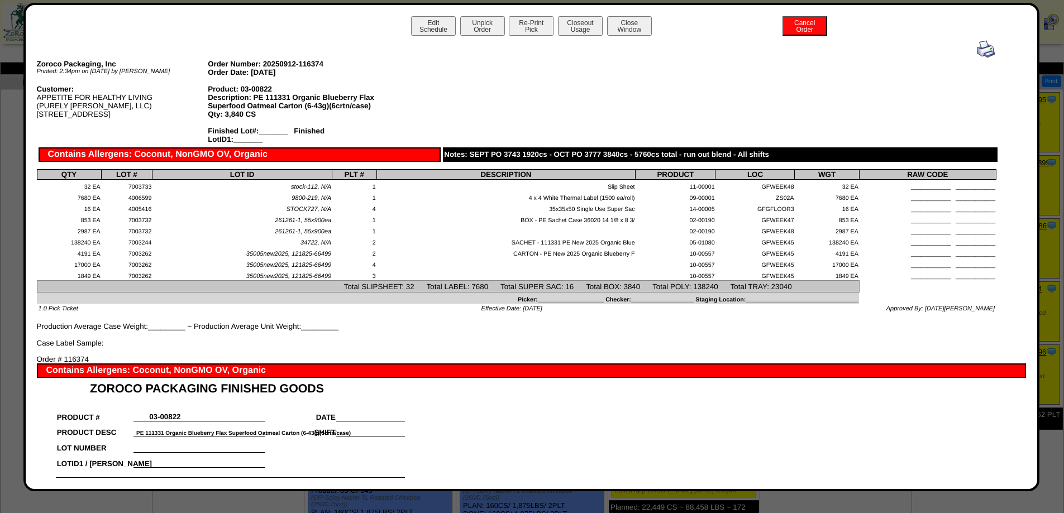
click at [977, 49] on img at bounding box center [986, 49] width 18 height 18
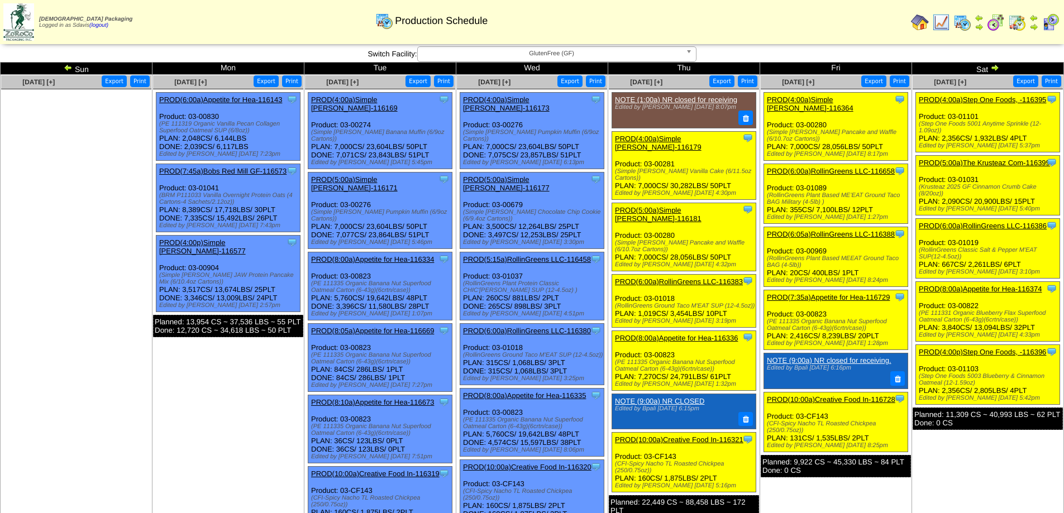
click at [977, 350] on link "PROD(4:00p)Step One Foods, -116396" at bounding box center [982, 352] width 127 height 8
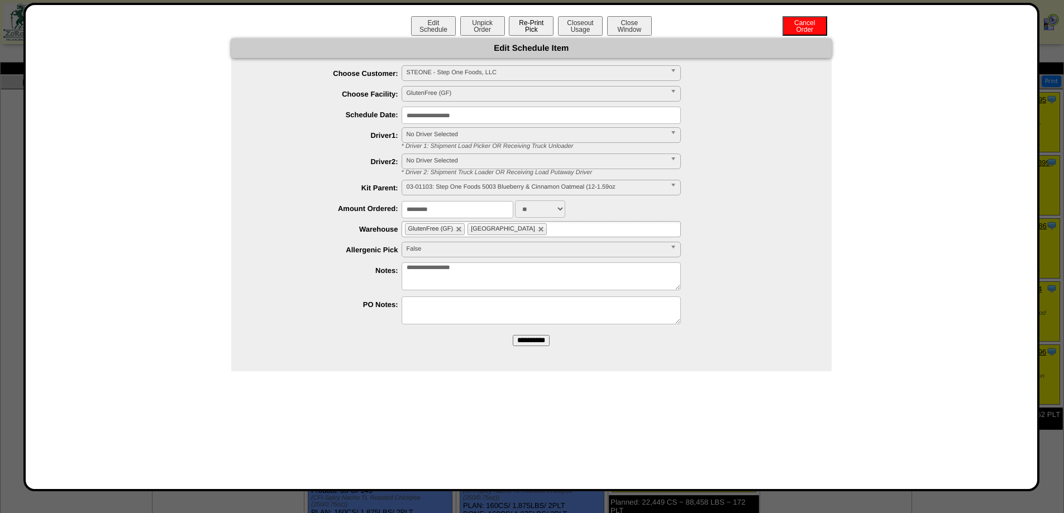
click at [533, 21] on button "Re-Print Pick" at bounding box center [531, 26] width 45 height 20
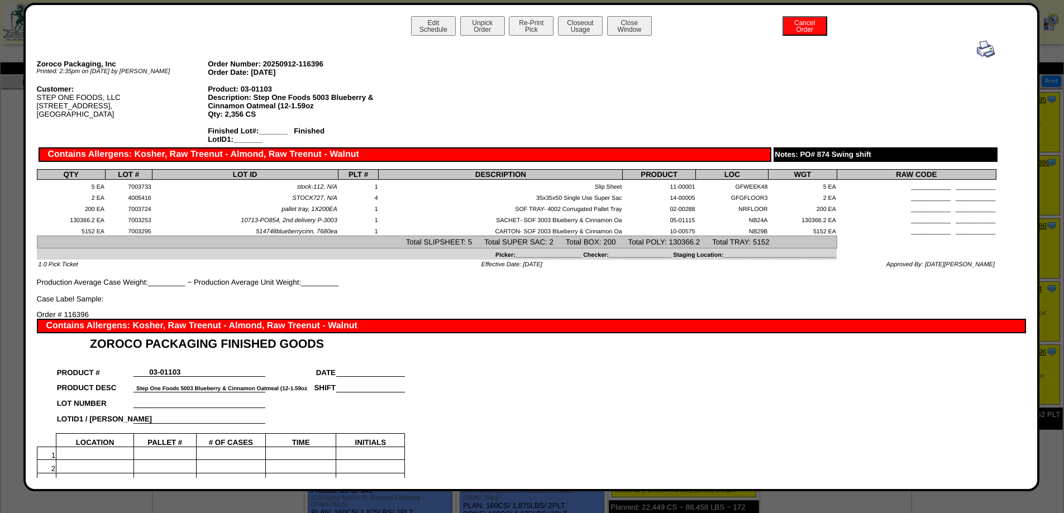
click at [980, 51] on img at bounding box center [986, 49] width 18 height 18
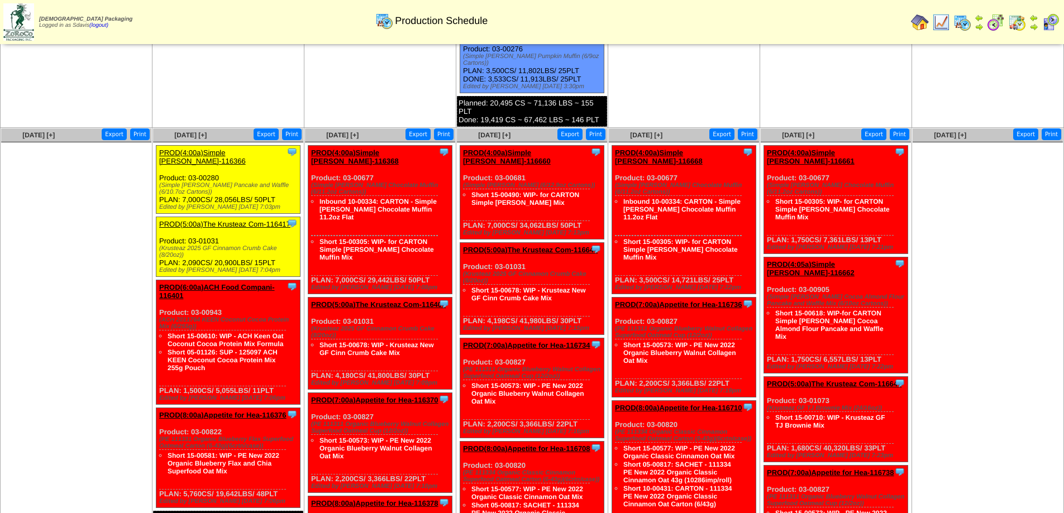
scroll to position [558, 0]
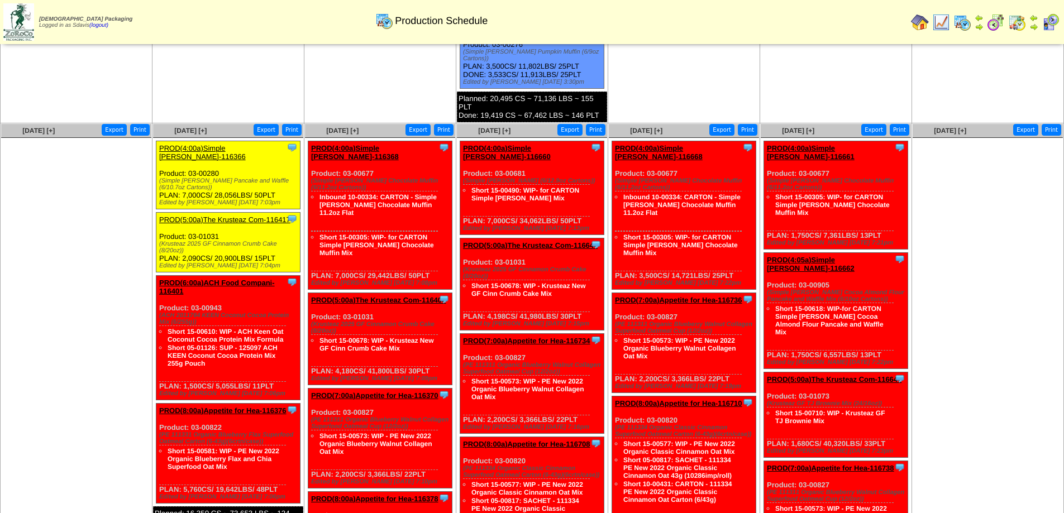
click at [214, 144] on link "PROD(4:00a)Simple [PERSON_NAME]-116366" at bounding box center [202, 152] width 87 height 17
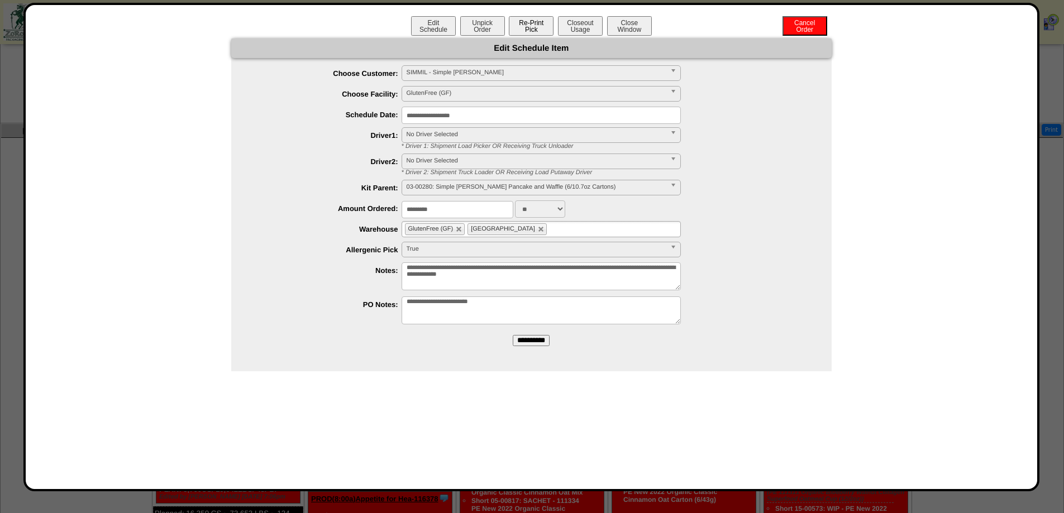
click at [541, 30] on button "Re-Print Pick" at bounding box center [531, 26] width 45 height 20
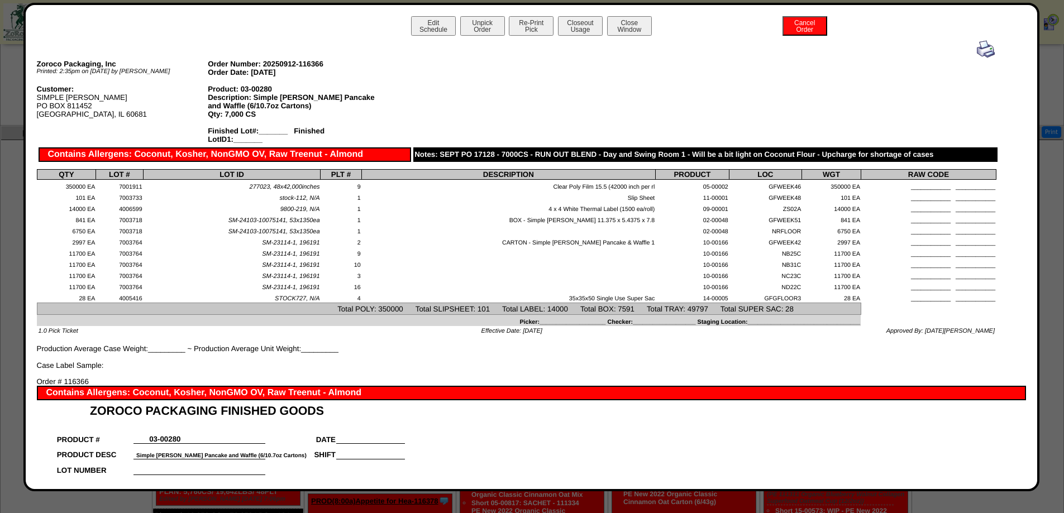
click at [983, 50] on img at bounding box center [986, 49] width 18 height 18
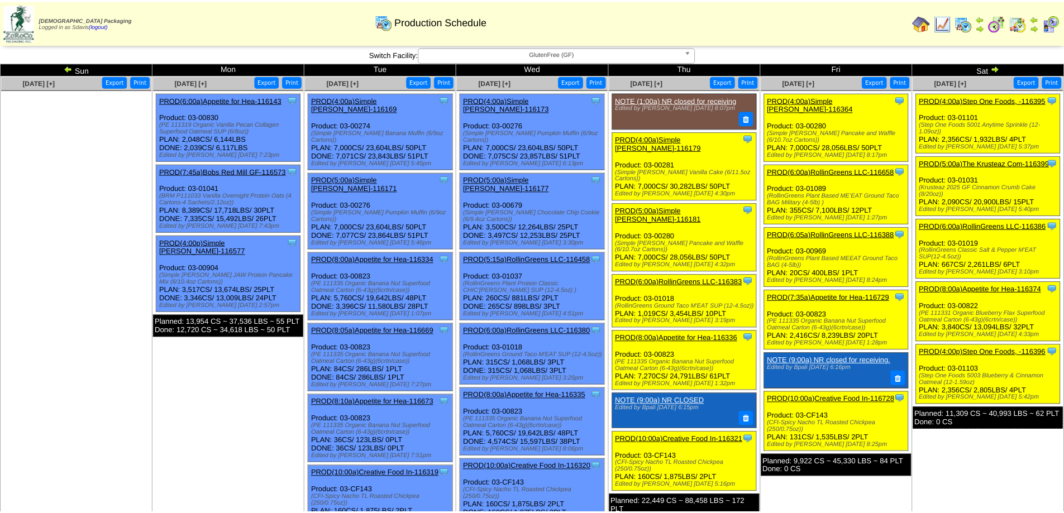
scroll to position [558, 0]
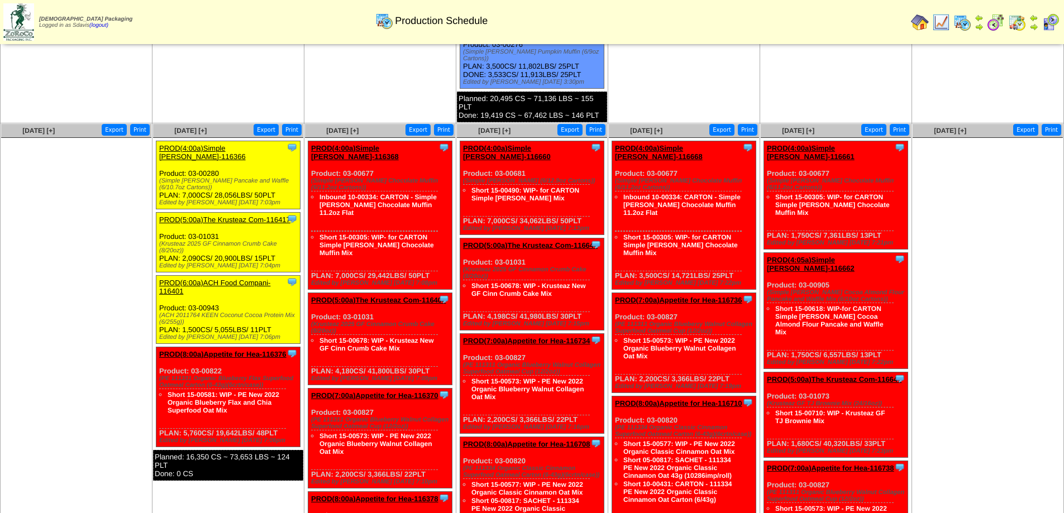
click at [233, 216] on link "PROD(5:00a)The Krusteaz Com-116417" at bounding box center [224, 220] width 131 height 8
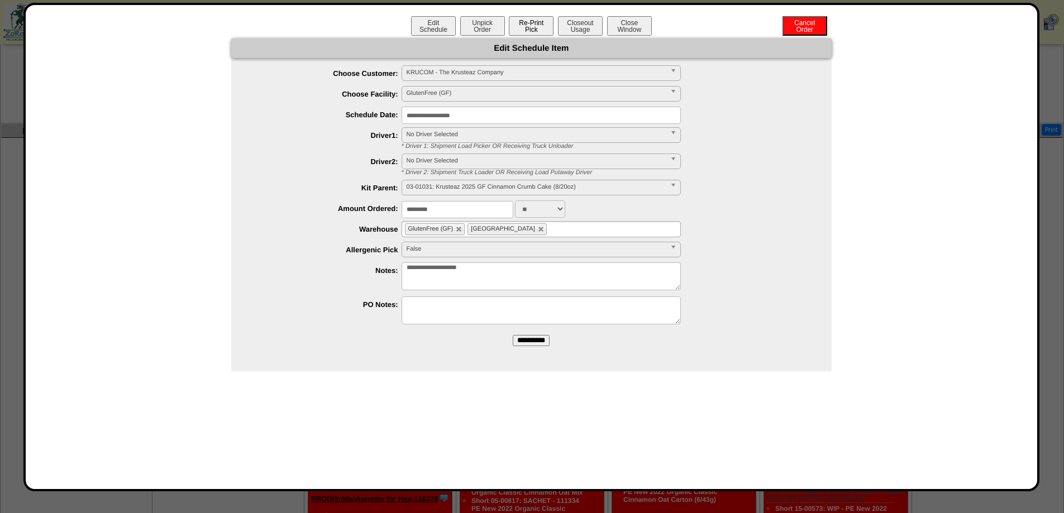
click at [524, 29] on button "Re-Print Pick" at bounding box center [531, 26] width 45 height 20
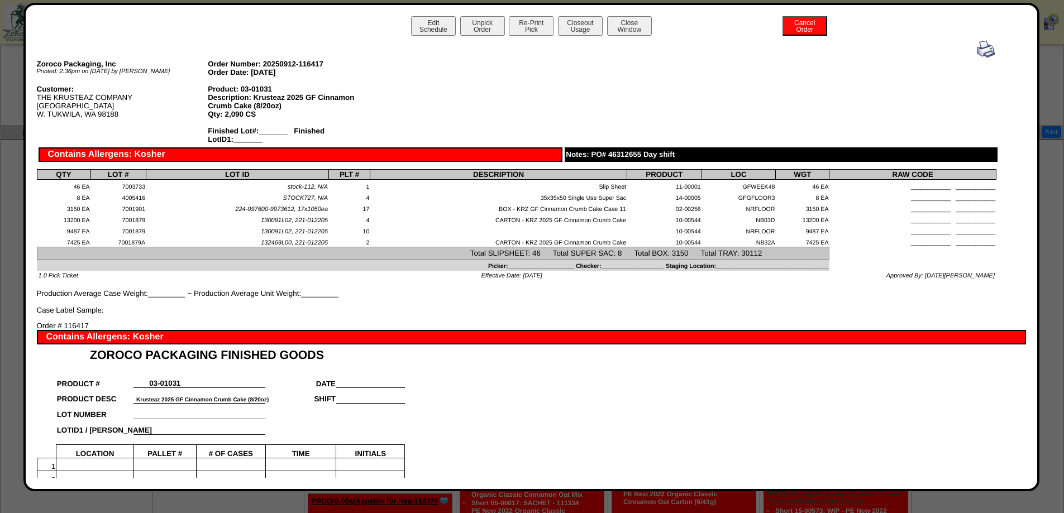
click at [983, 53] on img at bounding box center [986, 49] width 18 height 18
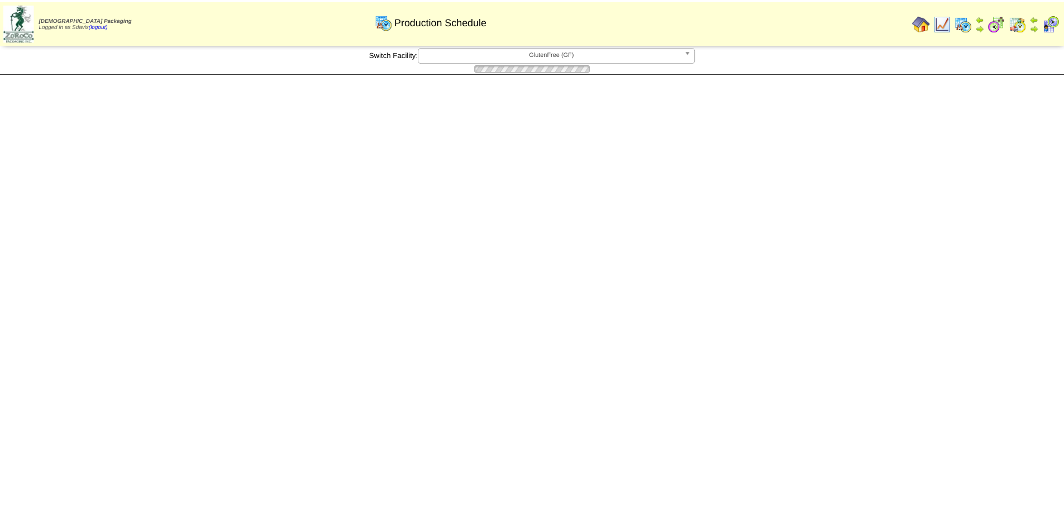
scroll to position [558, 0]
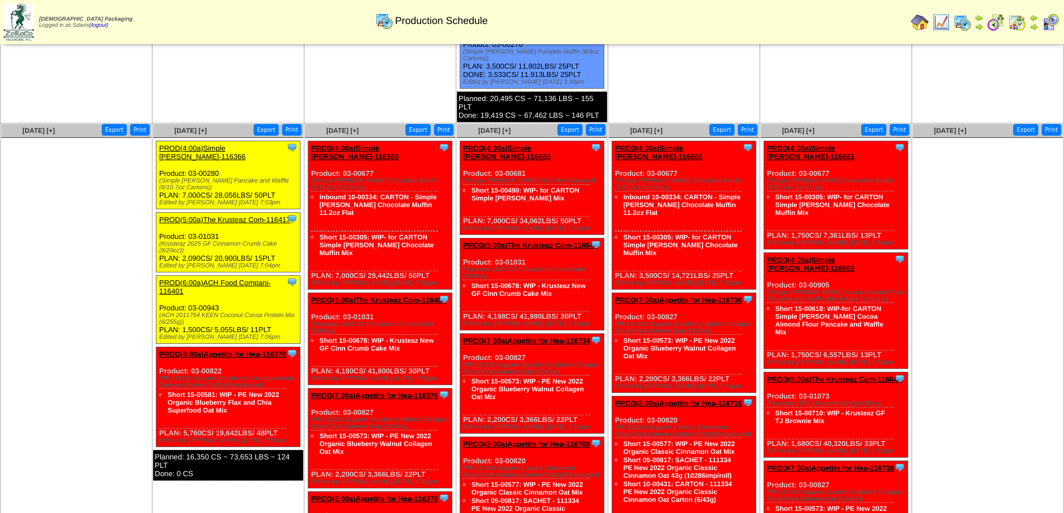
click at [211, 279] on link "PROD(6:00a)ACH Food Compani-116401" at bounding box center [214, 287] width 111 height 17
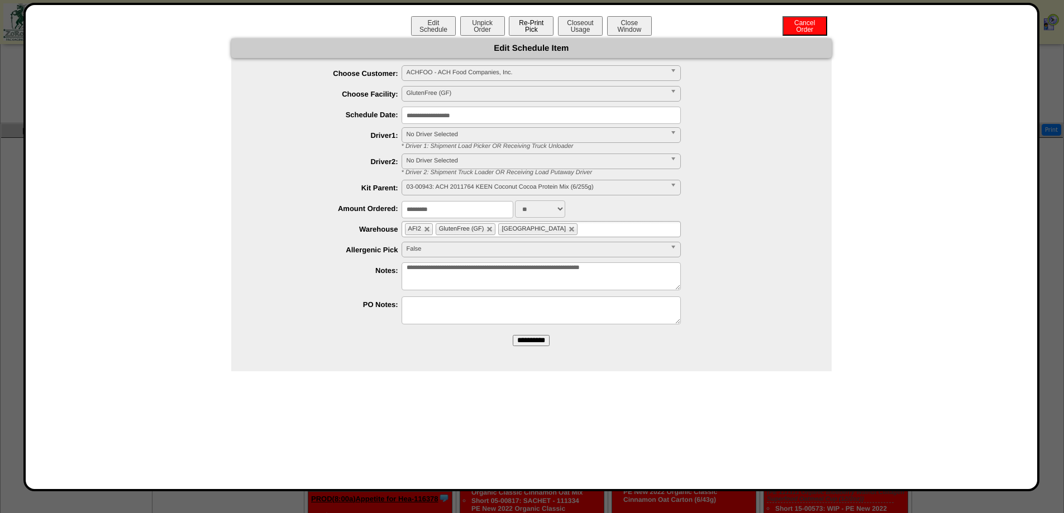
click at [533, 26] on button "Re-Print Pick" at bounding box center [531, 26] width 45 height 20
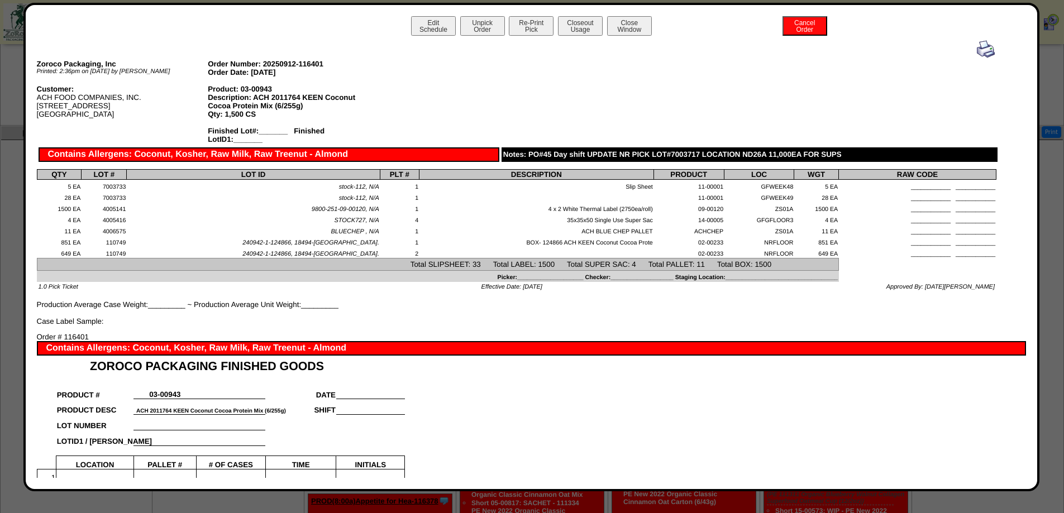
click at [977, 51] on img at bounding box center [986, 49] width 18 height 18
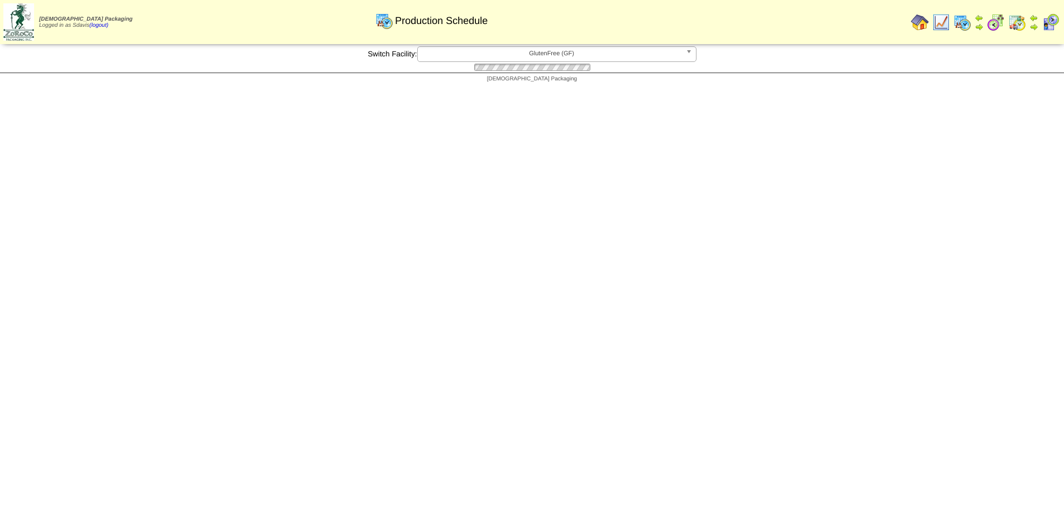
scroll to position [558, 0]
